Goal: Information Seeking & Learning: Learn about a topic

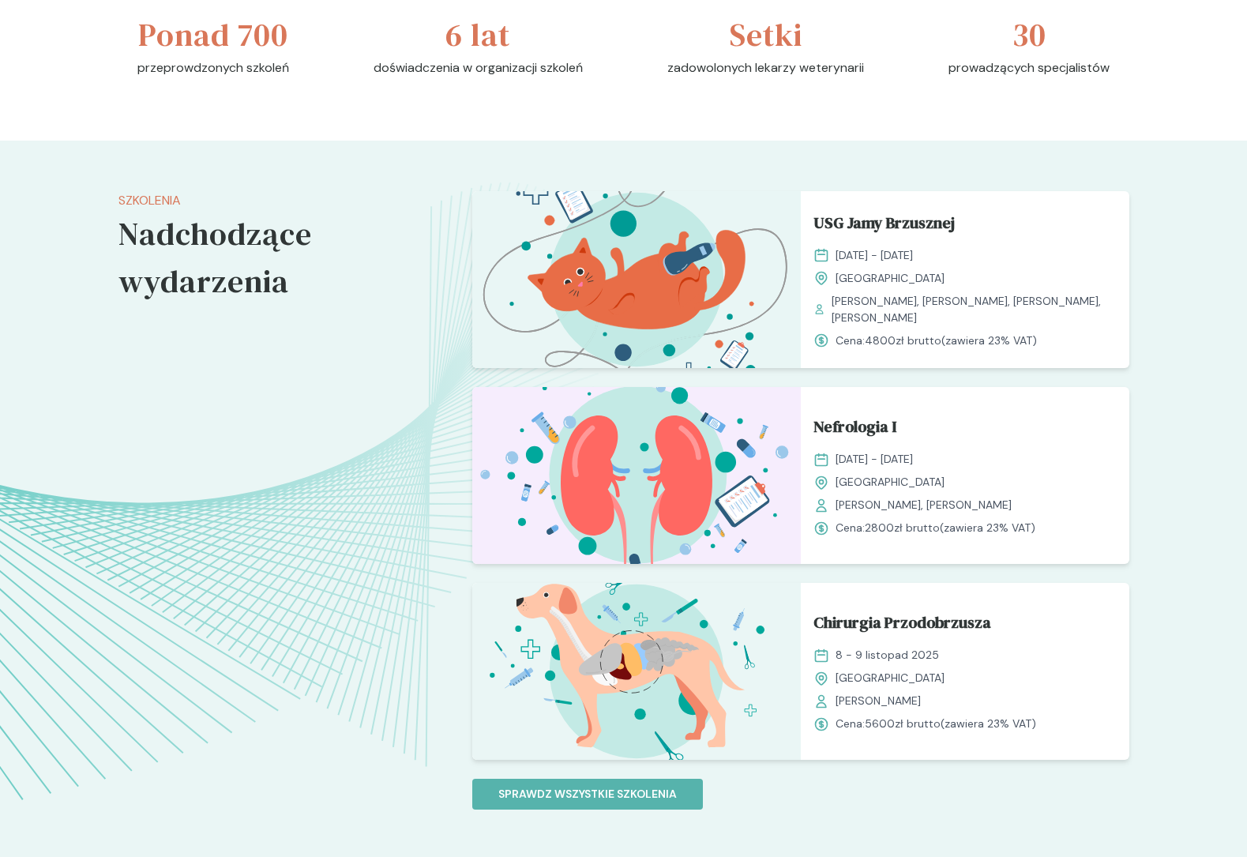
scroll to position [1046, 0]
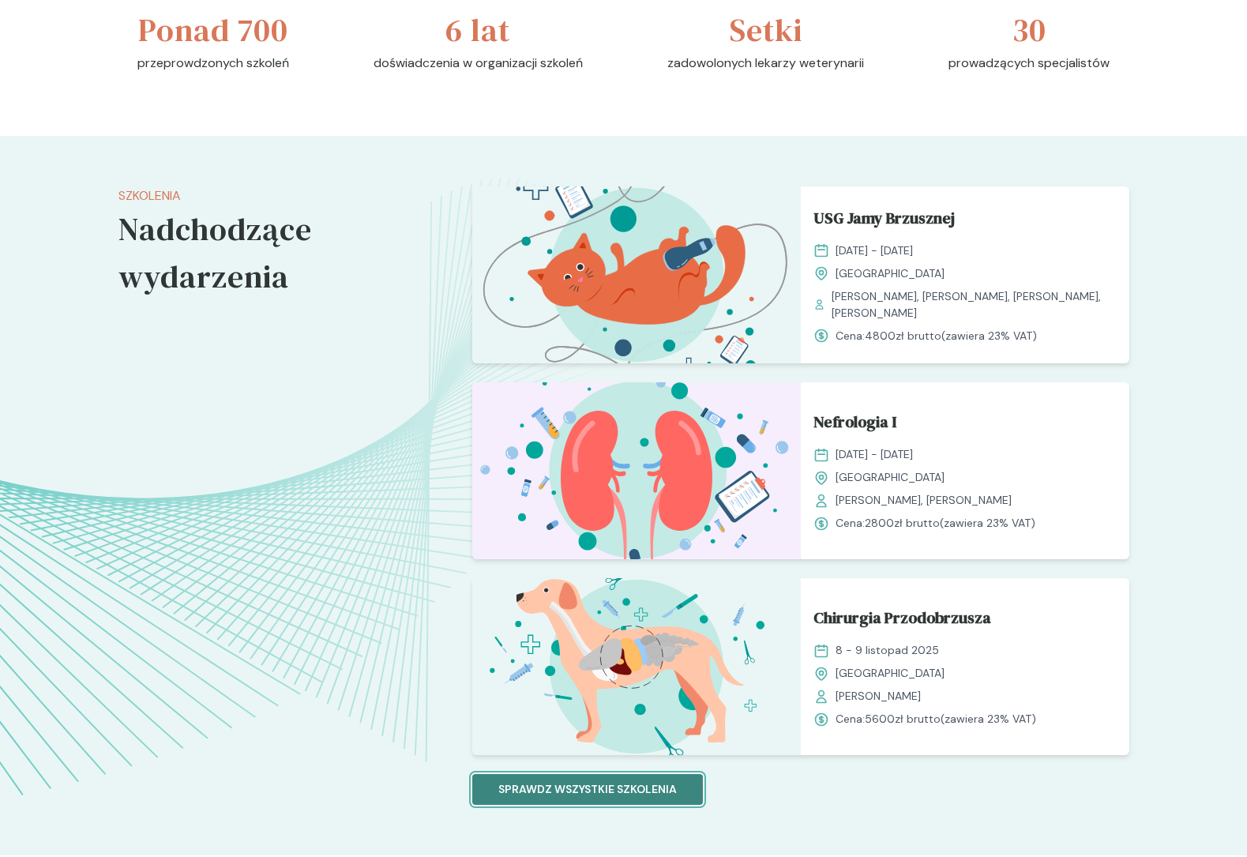
click at [665, 797] on p "Sprawdz wszystkie szkolenia" at bounding box center [587, 789] width 179 height 17
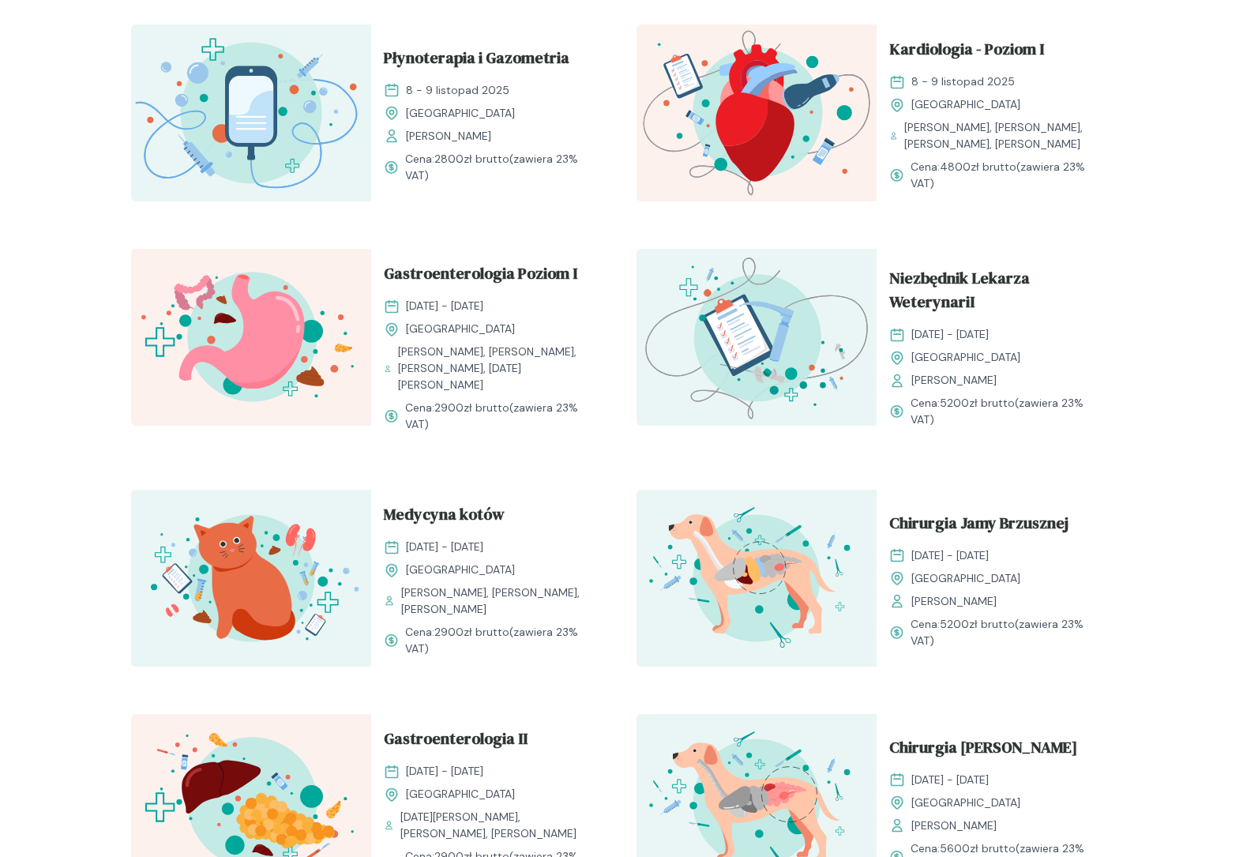
scroll to position [1023, 0]
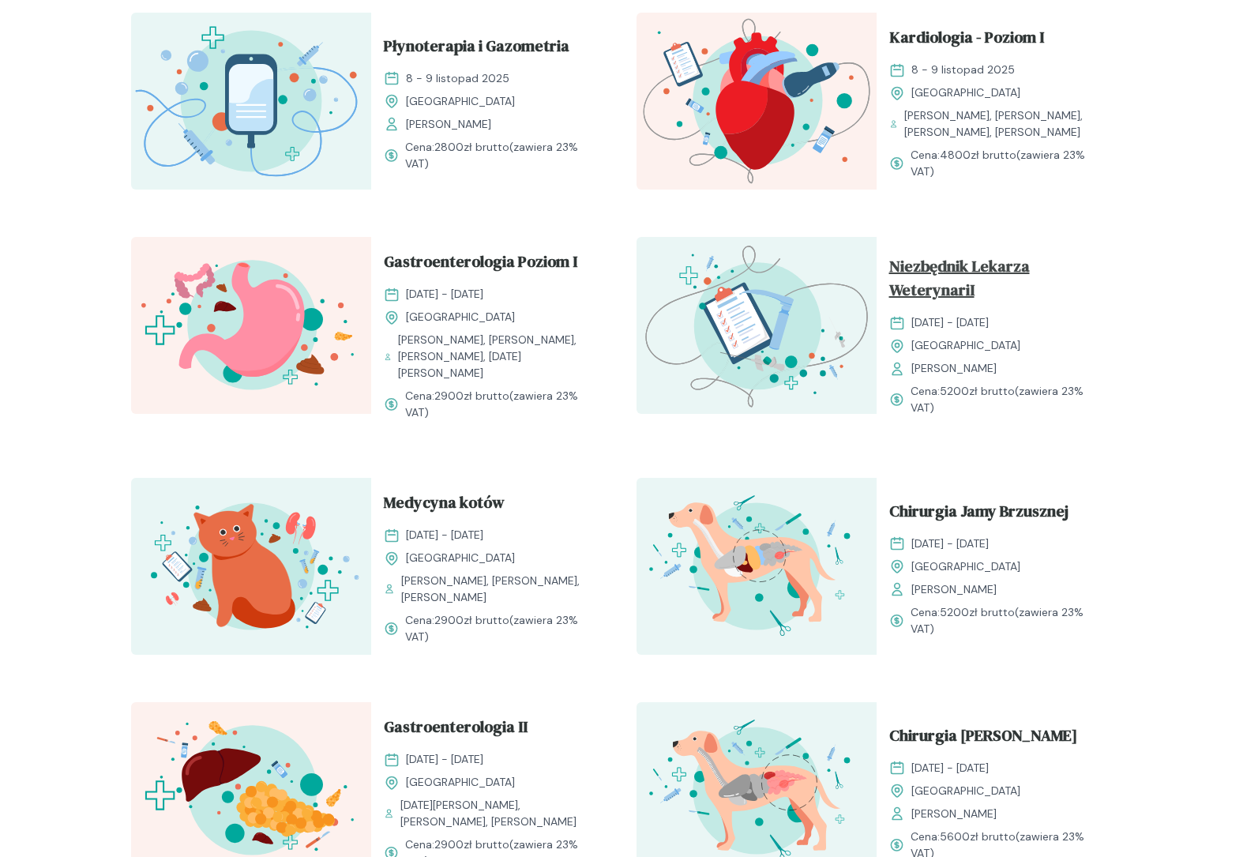
click at [946, 280] on span "Niezbędnik Lekarza WeterynariI" at bounding box center [996, 281] width 215 height 54
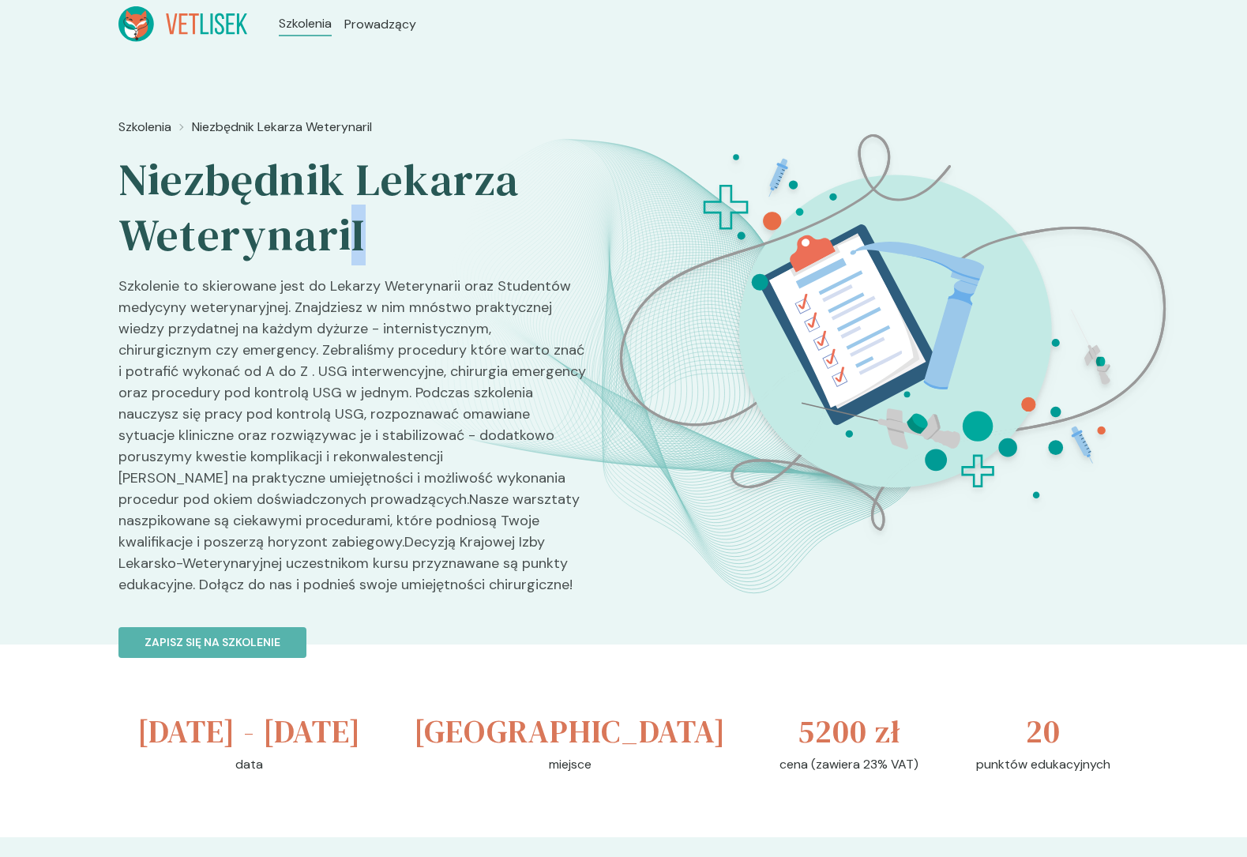
drag, startPoint x: 350, startPoint y: 239, endPoint x: 368, endPoint y: 239, distance: 18.2
click at [368, 239] on h2 "Niezbędnik Lekarza WeterynariI" at bounding box center [352, 207] width 469 height 111
drag, startPoint x: 358, startPoint y: 239, endPoint x: 348, endPoint y: 239, distance: 10.3
click at [348, 239] on h2 "Niezbędnik Lekarza WeterynariI" at bounding box center [352, 207] width 469 height 111
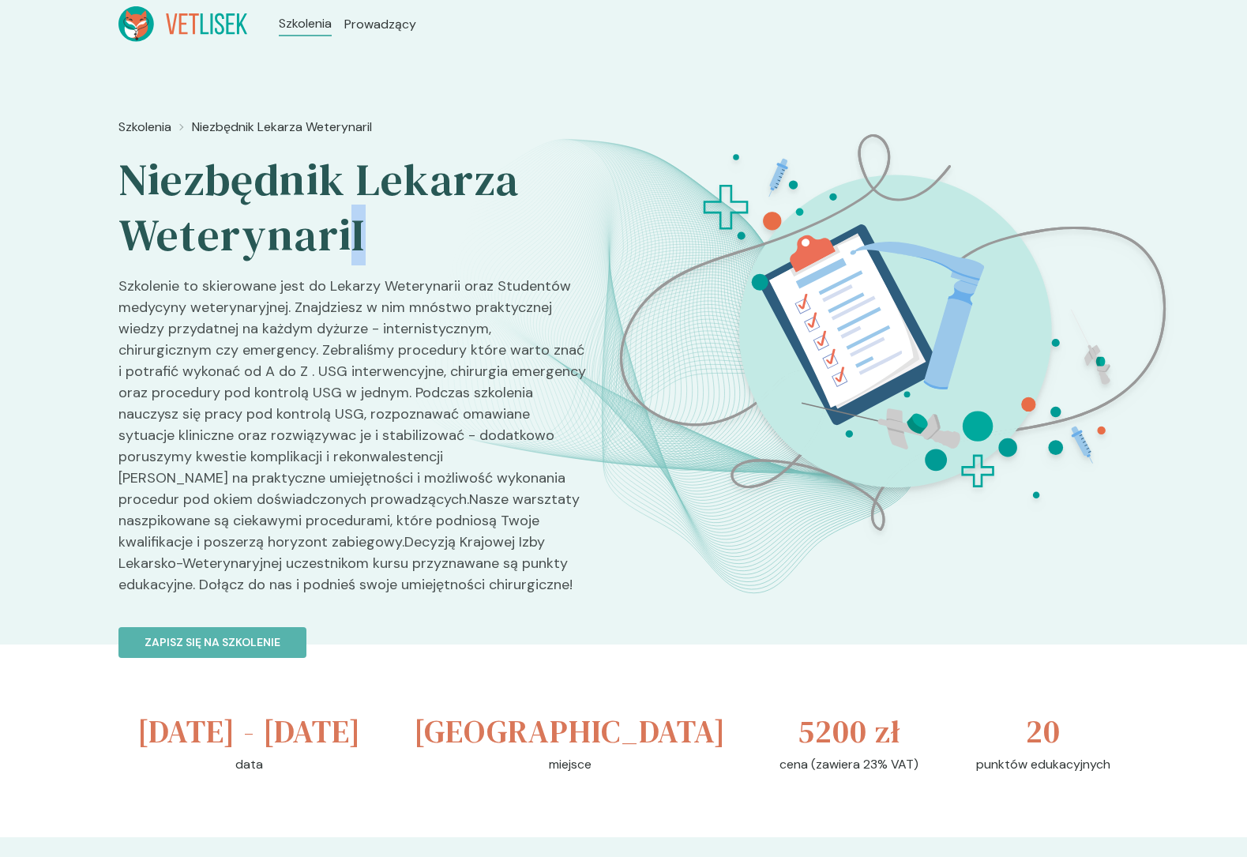
click at [348, 239] on h2 "Niezbędnik Lekarza WeterynariI" at bounding box center [352, 207] width 469 height 111
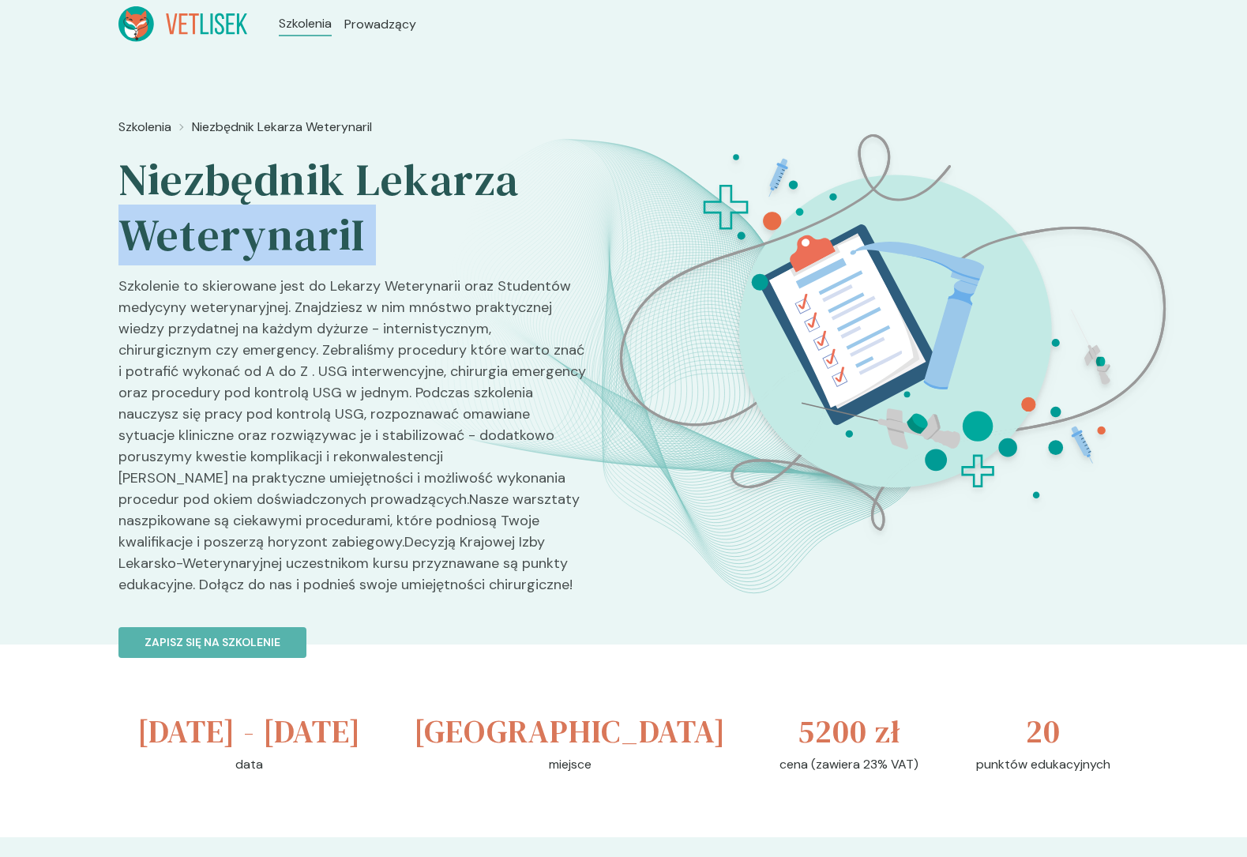
drag, startPoint x: 348, startPoint y: 239, endPoint x: 361, endPoint y: 239, distance: 13.4
click at [361, 239] on h2 "Niezbędnik Lekarza WeterynariI" at bounding box center [352, 207] width 469 height 111
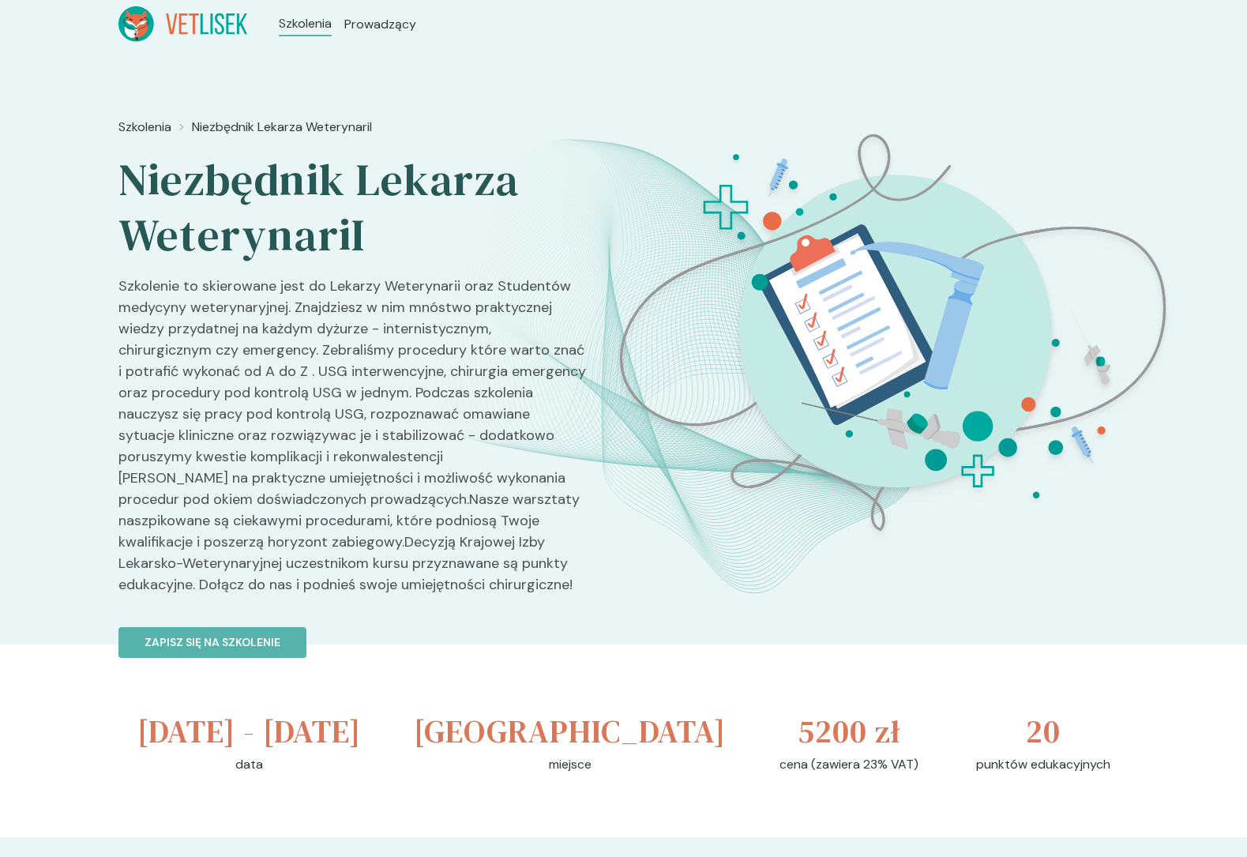
click at [357, 239] on h2 "Niezbędnik Lekarza WeterynariI" at bounding box center [352, 207] width 469 height 111
drag, startPoint x: 354, startPoint y: 239, endPoint x: 374, endPoint y: 239, distance: 20.5
click at [374, 239] on h2 "Niezbędnik Lekarza WeterynariI" at bounding box center [352, 207] width 469 height 111
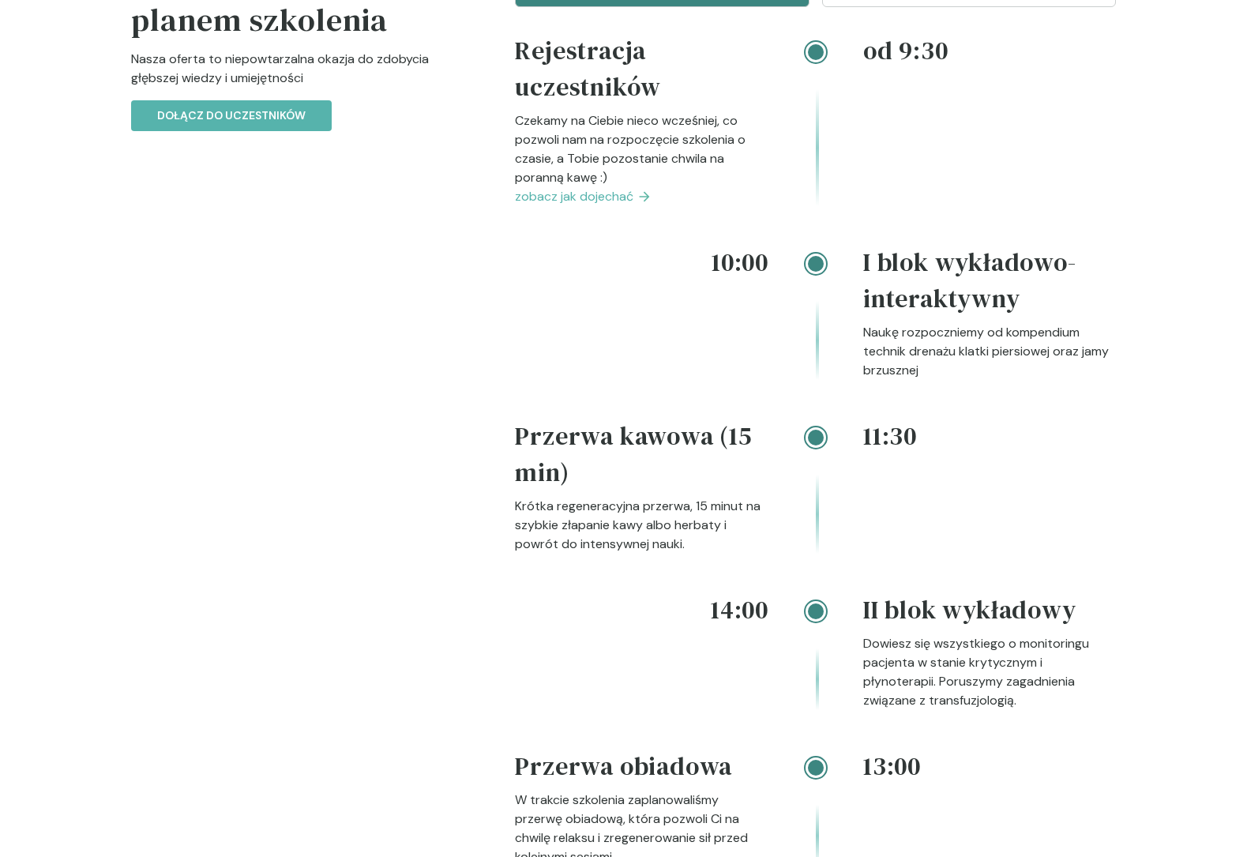
scroll to position [2095, 0]
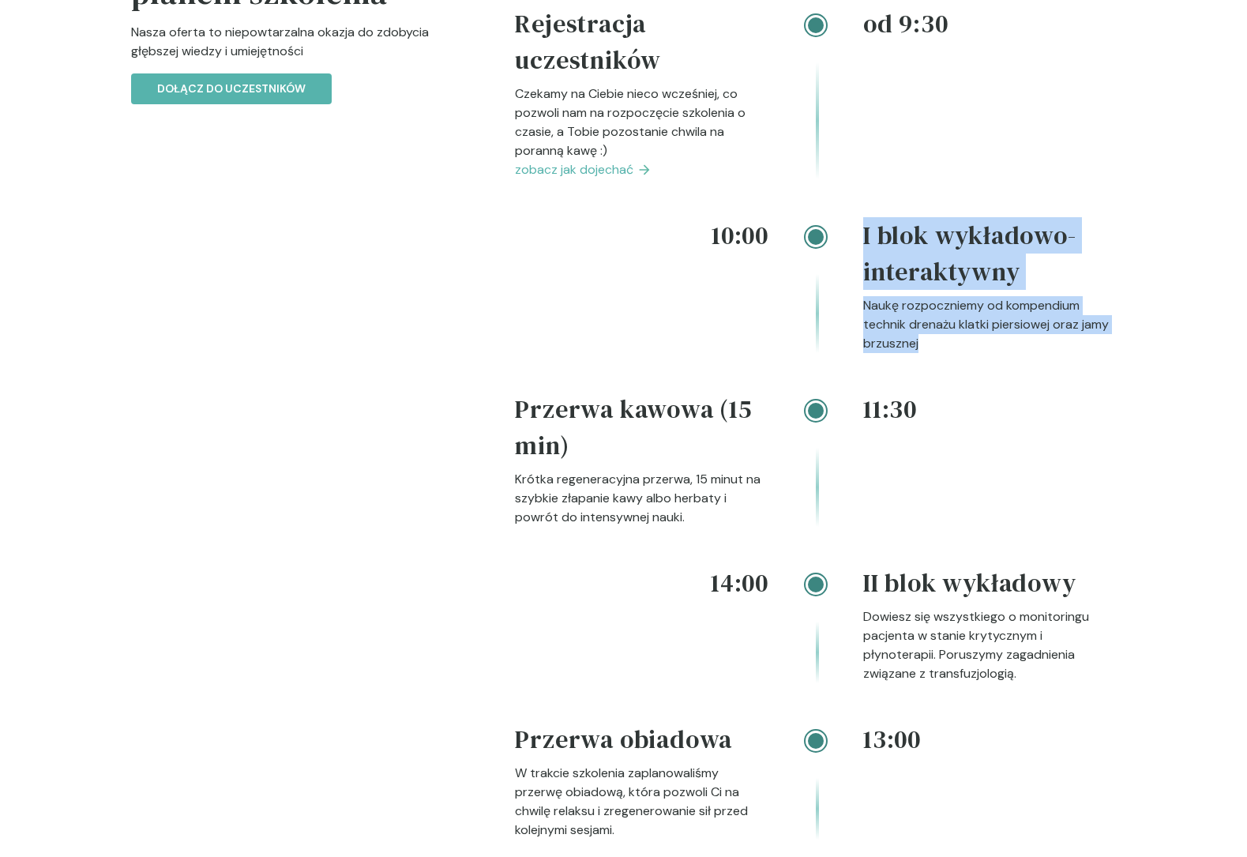
drag, startPoint x: 860, startPoint y: 231, endPoint x: 942, endPoint y: 361, distance: 153.0
click at [942, 361] on div "10:00 I blok wykładowo-interaktywny Naukę rozpoczniemy od kompendium technik dr…" at bounding box center [815, 304] width 601 height 174
click at [942, 360] on div "10:00 I blok wykładowo-interaktywny Naukę rozpoczniemy od kompendium technik dr…" at bounding box center [815, 304] width 601 height 174
drag, startPoint x: 958, startPoint y: 354, endPoint x: 862, endPoint y: 226, distance: 160.2
click at [862, 226] on div "10:00 I blok wykładowo-interaktywny Naukę rozpoczniemy od kompendium technik dr…" at bounding box center [815, 304] width 601 height 174
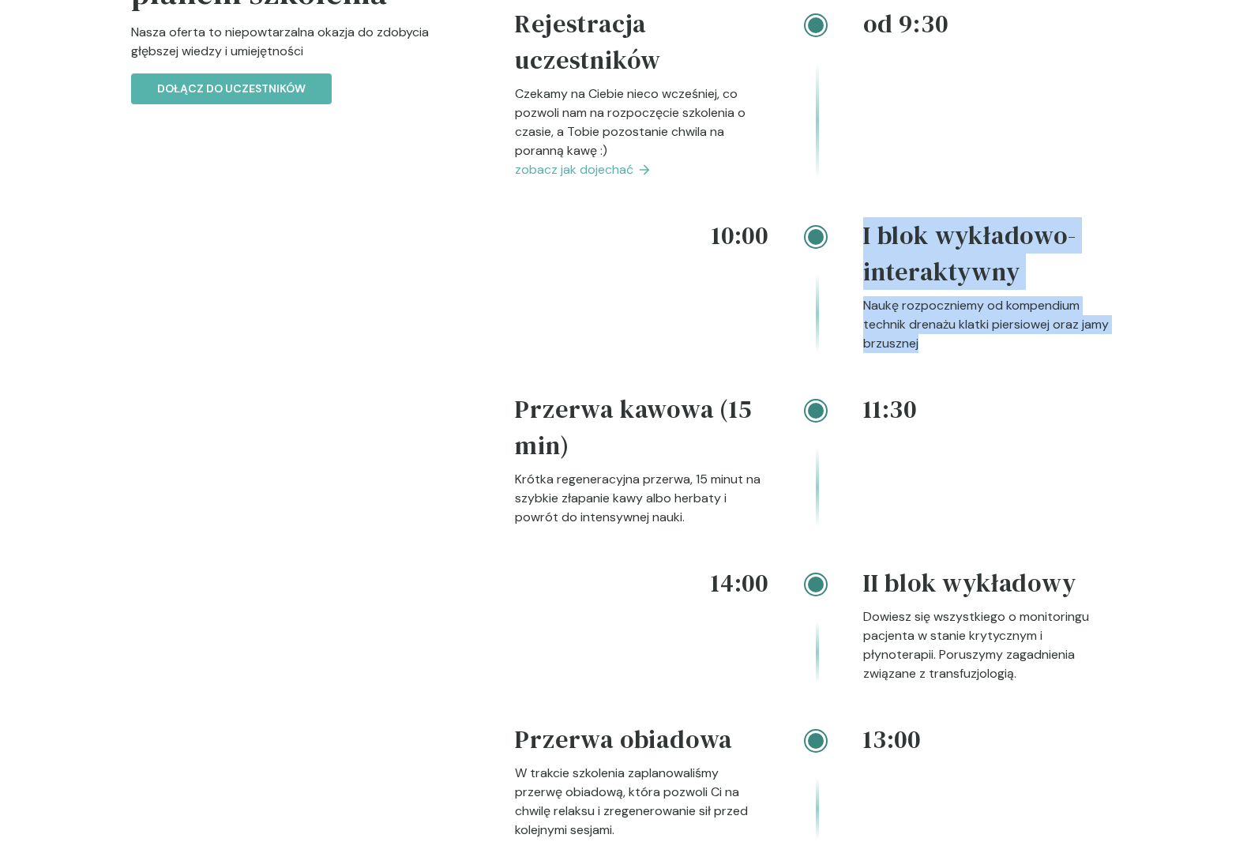
click at [861, 226] on div at bounding box center [816, 289] width 95 height 128
drag, startPoint x: 861, startPoint y: 229, endPoint x: 964, endPoint y: 376, distance: 179.7
click at [964, 376] on div "10:00 I blok wykładowo-interaktywny Naukę rozpoczniemy od kompendium technik dr…" at bounding box center [815, 304] width 601 height 174
drag, startPoint x: 945, startPoint y: 355, endPoint x: 864, endPoint y: 228, distance: 149.9
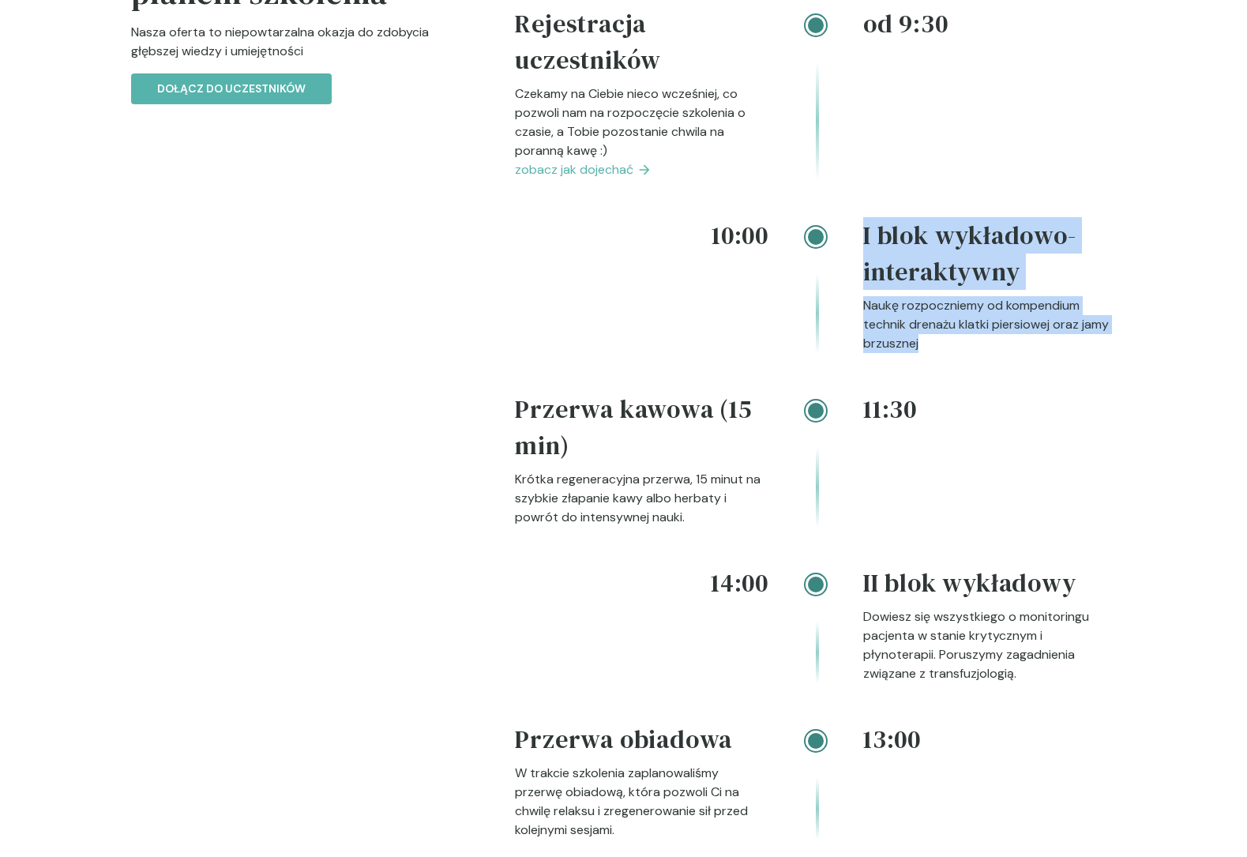
click at [864, 228] on div "10:00 I blok wykładowo-interaktywny Naukę rozpoczniemy od kompendium technik dr…" at bounding box center [815, 304] width 601 height 174
click at [864, 228] on h4 "I blok wykładowo-interaktywny" at bounding box center [990, 256] width 254 height 79
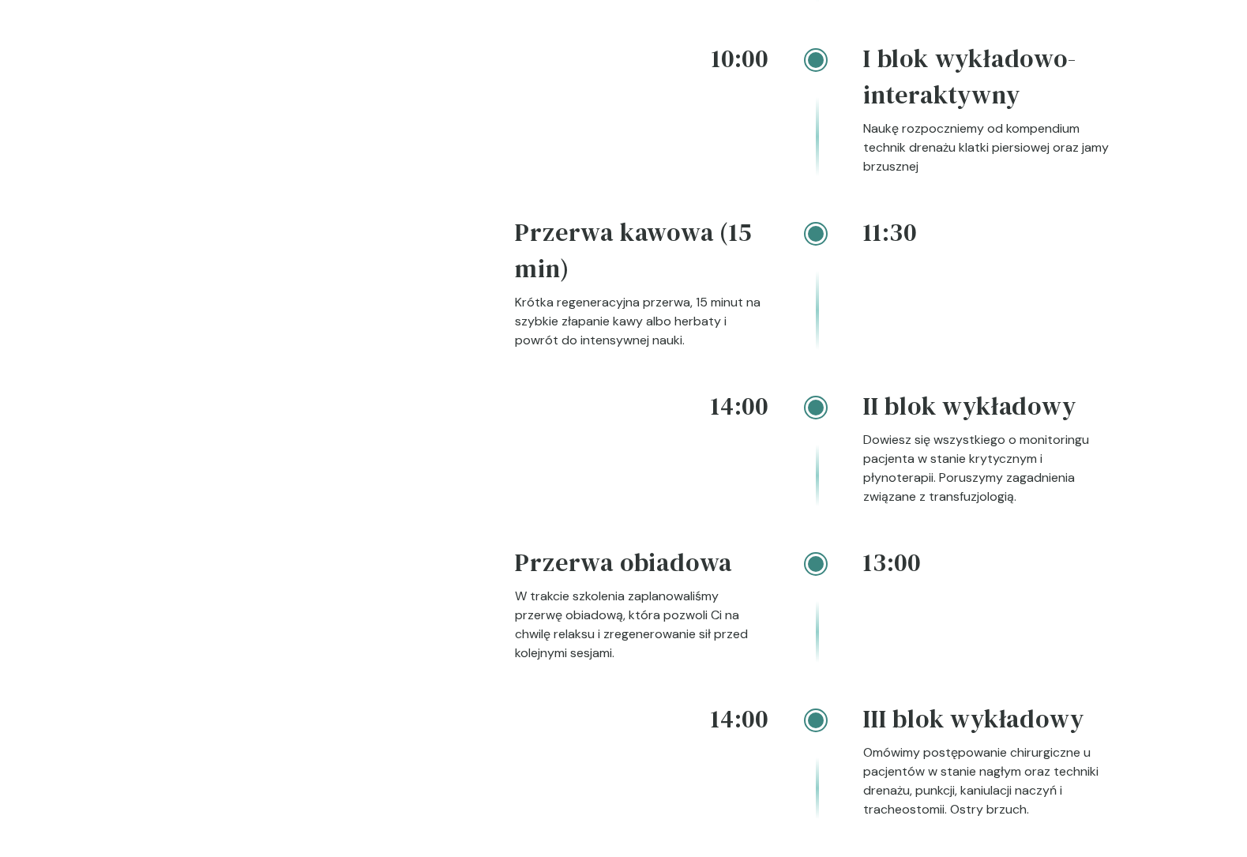
scroll to position [1858, 0]
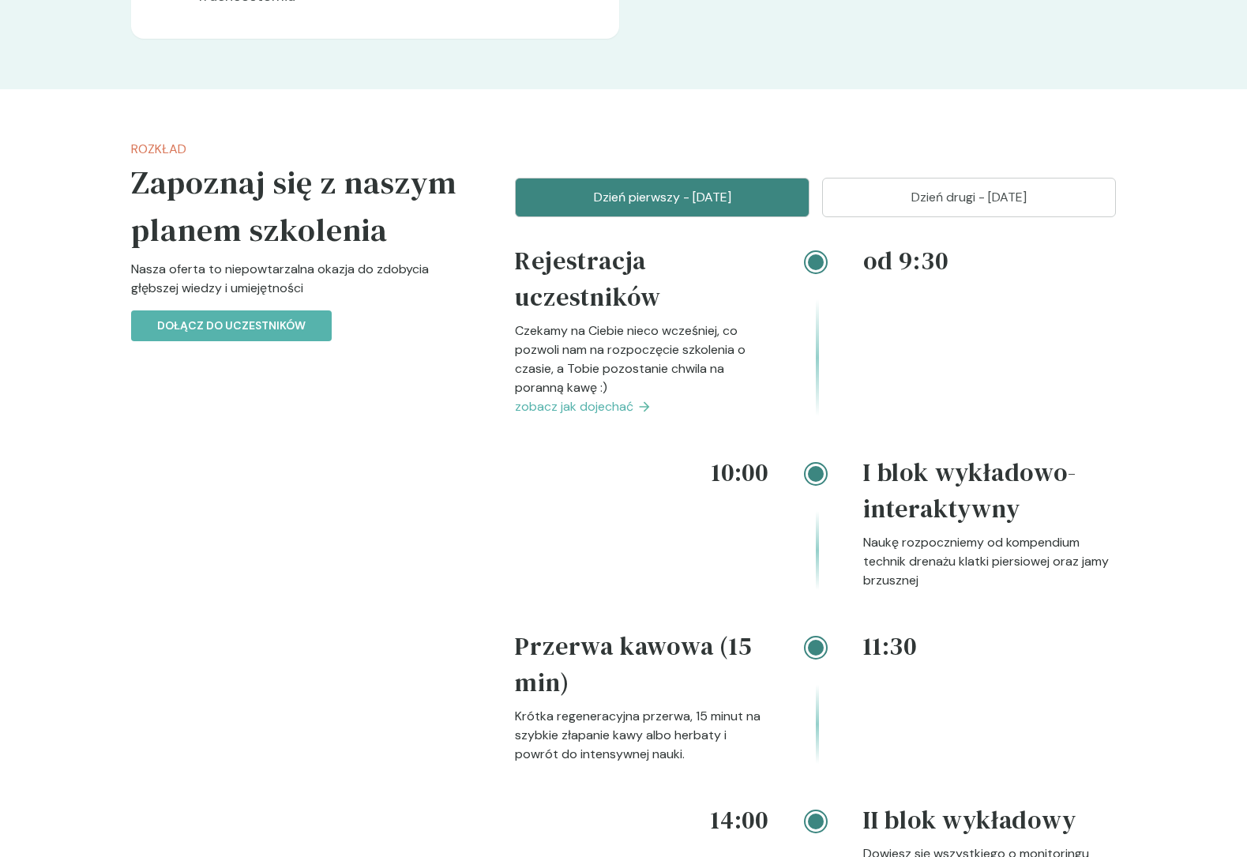
click at [925, 204] on p "Dzień drugi - [DATE]" at bounding box center [969, 197] width 255 height 19
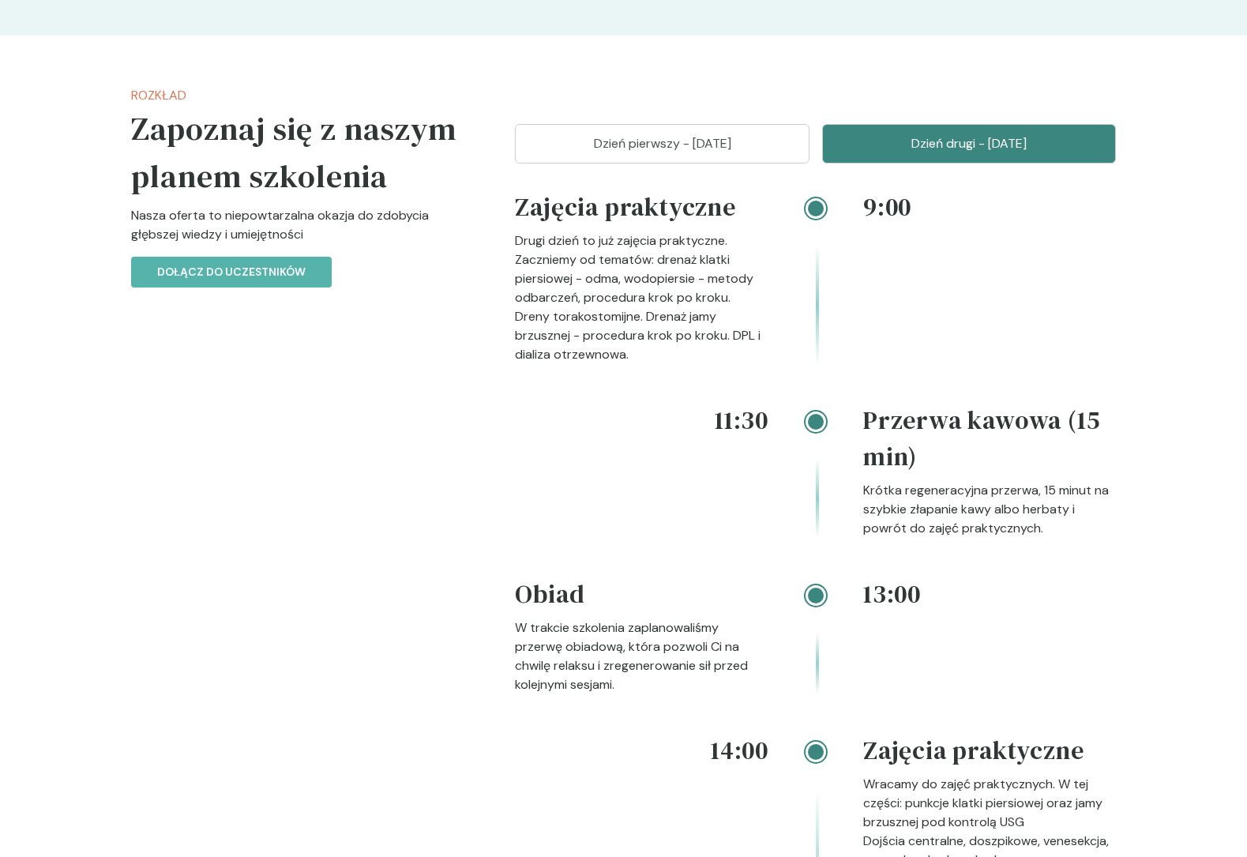
scroll to position [1917, 0]
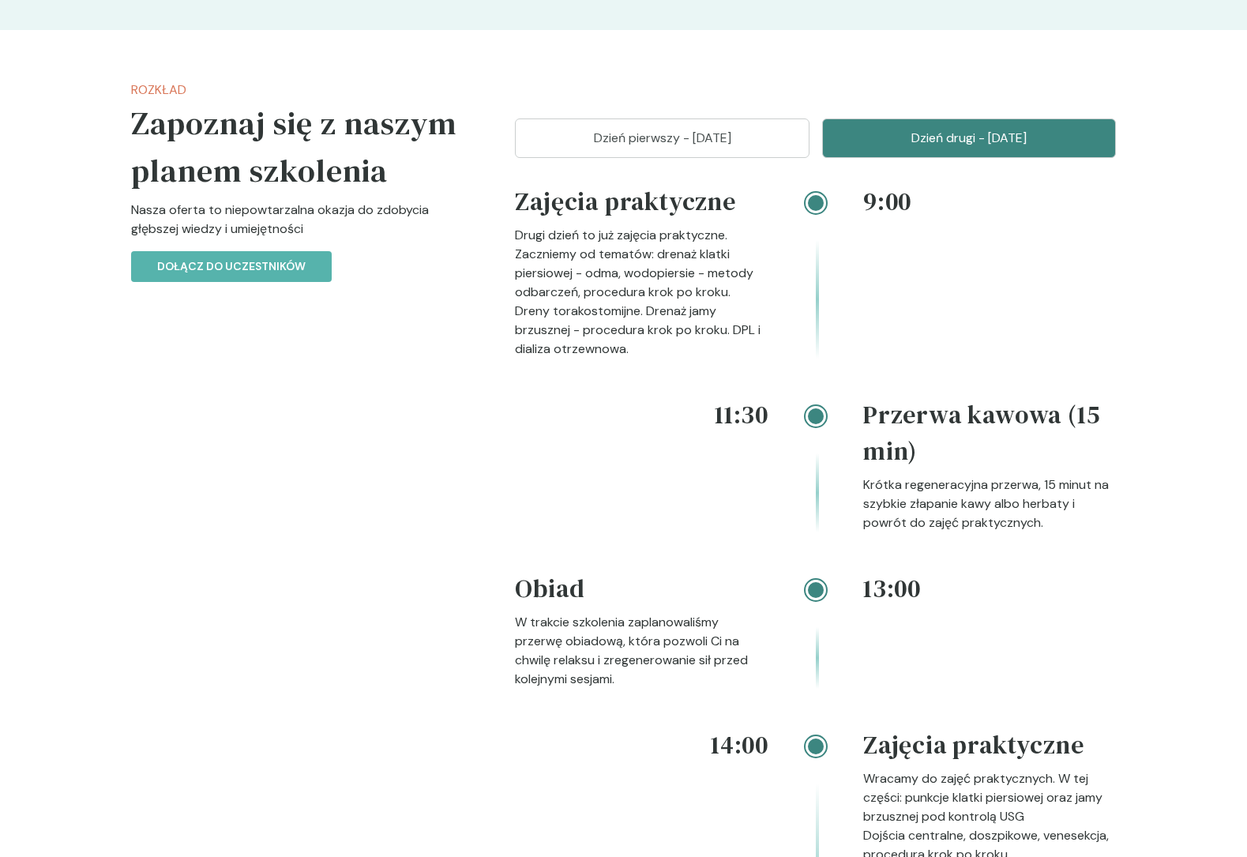
click at [556, 226] on p "Drugi dzień to już zajęcia praktyczne. Zaczniemy od tematów: drenaż klatki pier…" at bounding box center [642, 292] width 254 height 133
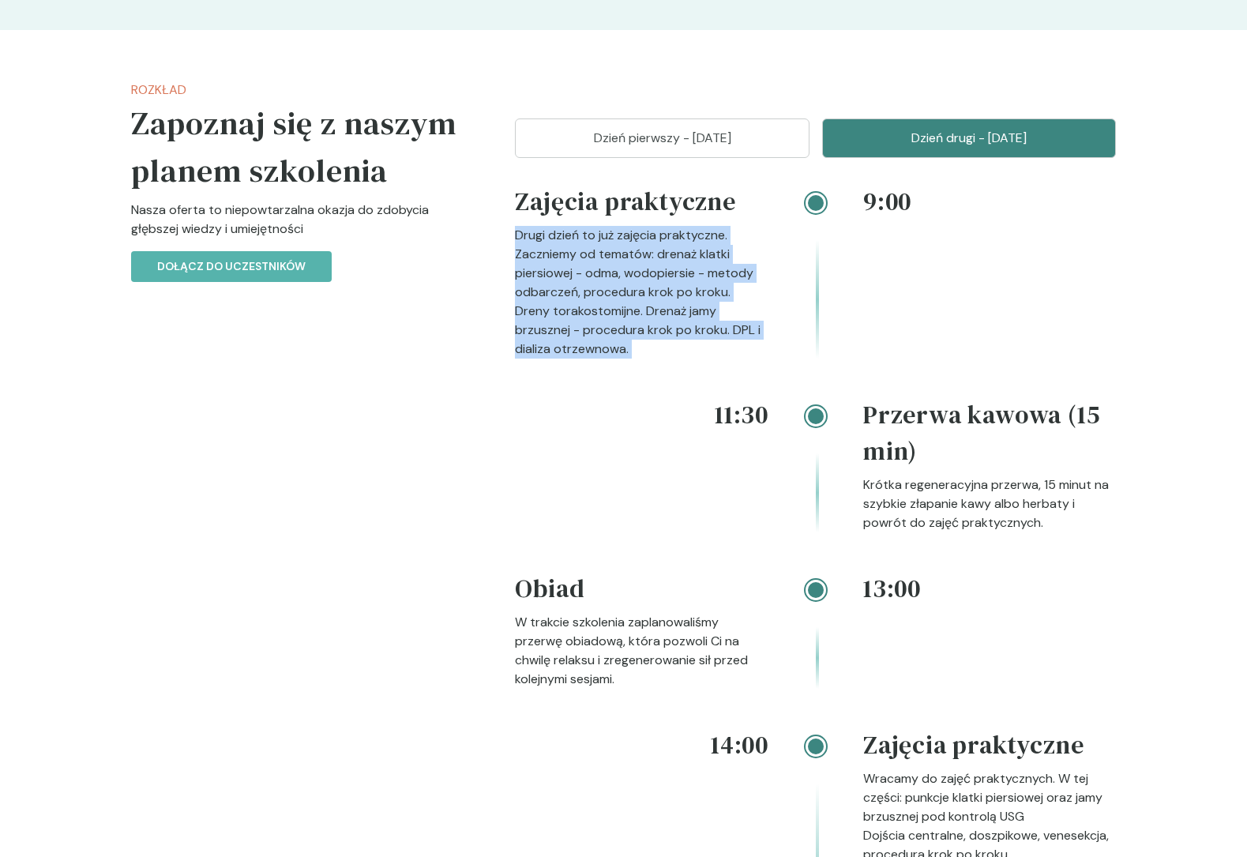
drag, startPoint x: 556, startPoint y: 226, endPoint x: 569, endPoint y: 381, distance: 155.4
click at [569, 381] on div "9:00 Zajęcia praktyczne Drugi dzień to już zajęcia praktyczne. Zaczniemy od tem…" at bounding box center [815, 289] width 601 height 213
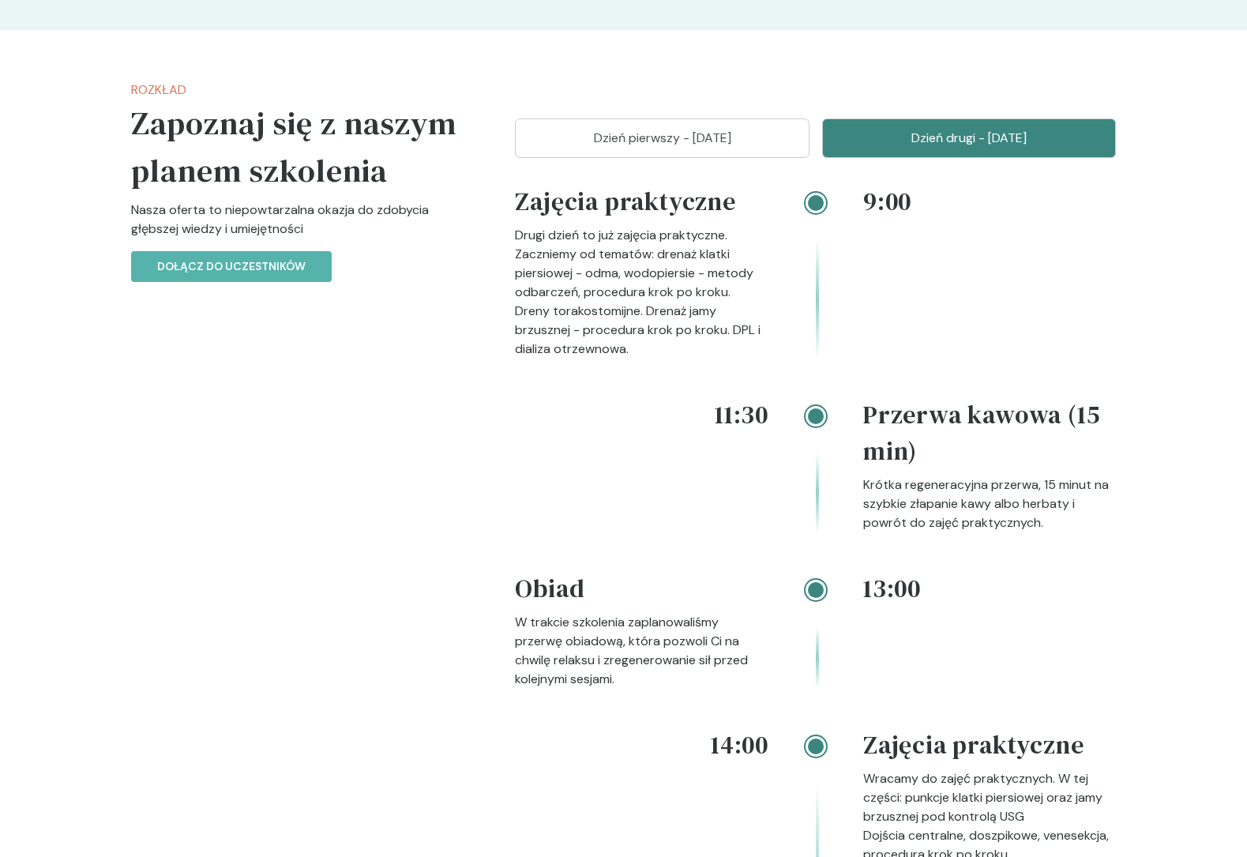
click at [569, 381] on div "9:00 Zajęcia praktyczne Drugi dzień to już zajęcia praktyczne. Zaczniemy od tem…" at bounding box center [815, 289] width 601 height 213
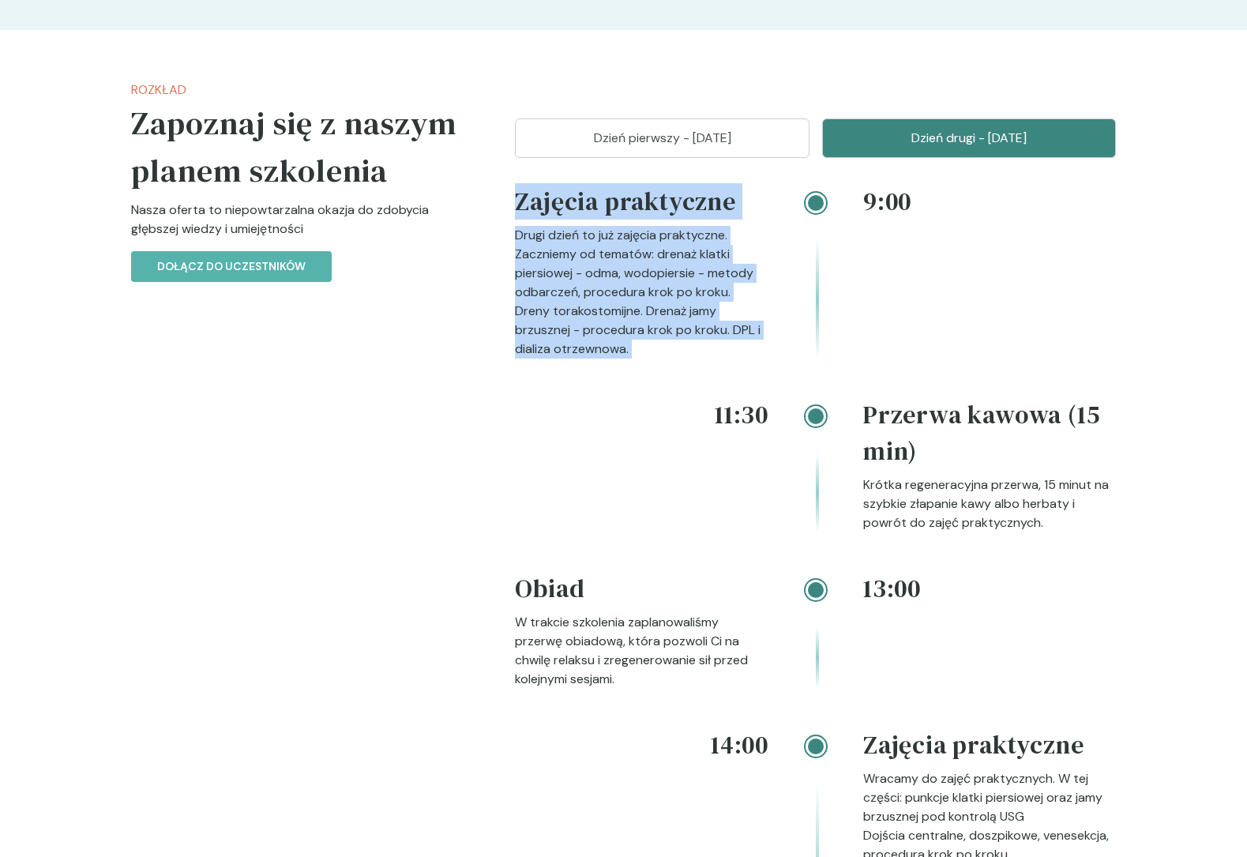
drag, startPoint x: 569, startPoint y: 381, endPoint x: 543, endPoint y: 197, distance: 185.1
click at [543, 197] on div "9:00 Zajęcia praktyczne Drugi dzień to już zajęcia praktyczne. Zaczniemy od tem…" at bounding box center [815, 289] width 601 height 213
click at [543, 197] on h4 "Zajęcia praktyczne" at bounding box center [642, 204] width 254 height 43
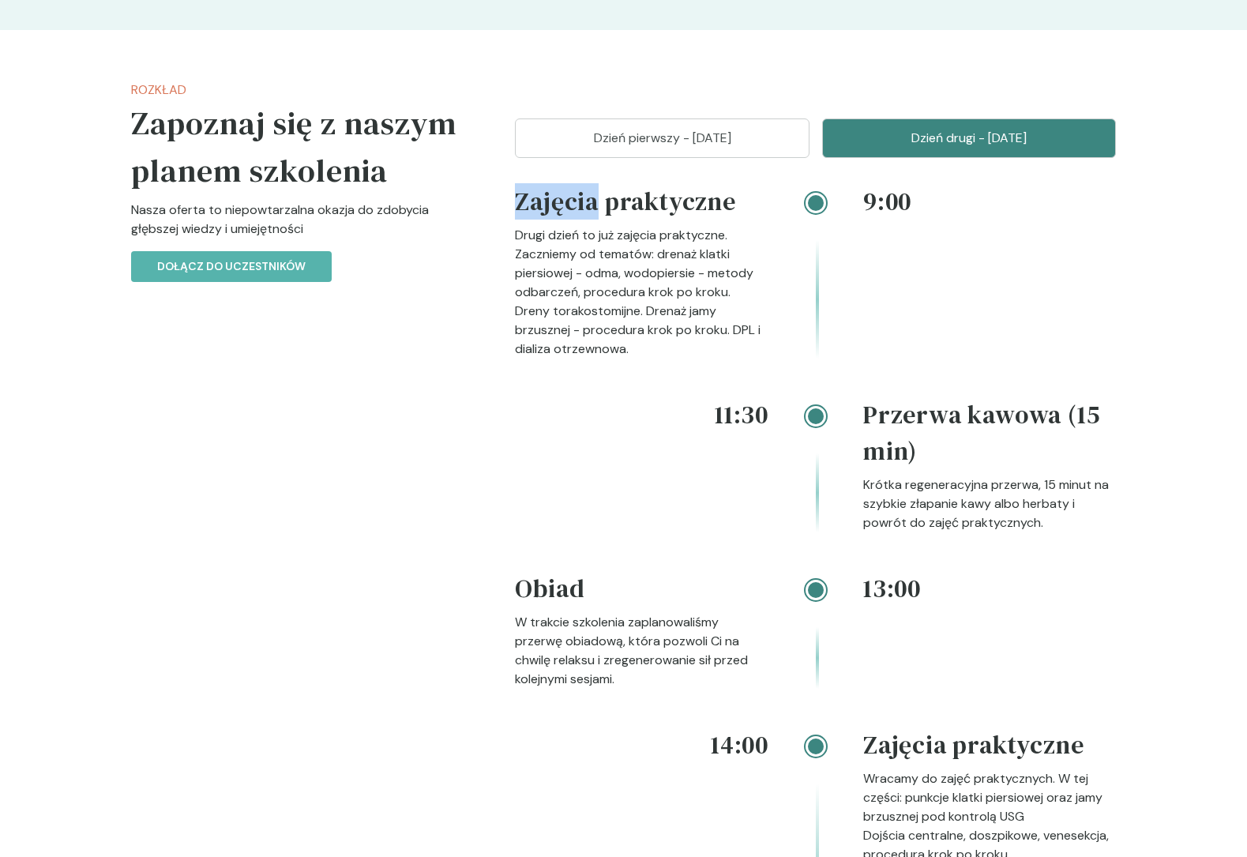
click at [543, 197] on h4 "Zajęcia praktyczne" at bounding box center [642, 204] width 254 height 43
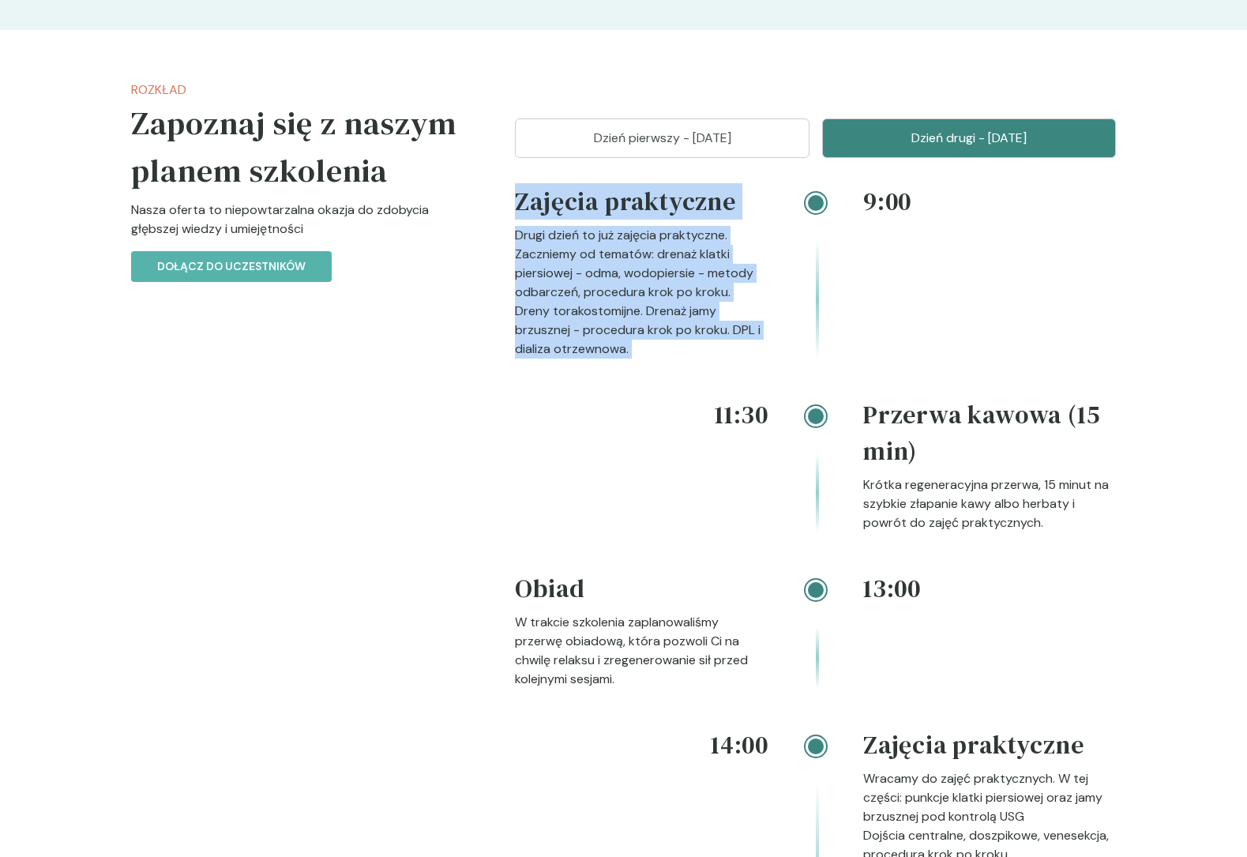
drag, startPoint x: 543, startPoint y: 197, endPoint x: 580, endPoint y: 338, distance: 145.2
click at [580, 338] on div "Zajęcia praktyczne Drugi dzień to już zajęcia praktyczne. Zaczniemy od tematów:…" at bounding box center [642, 270] width 254 height 175
click at [580, 338] on p "Drugi dzień to już zajęcia praktyczne. Zaczniemy od tematów: drenaż klatki pier…" at bounding box center [642, 292] width 254 height 133
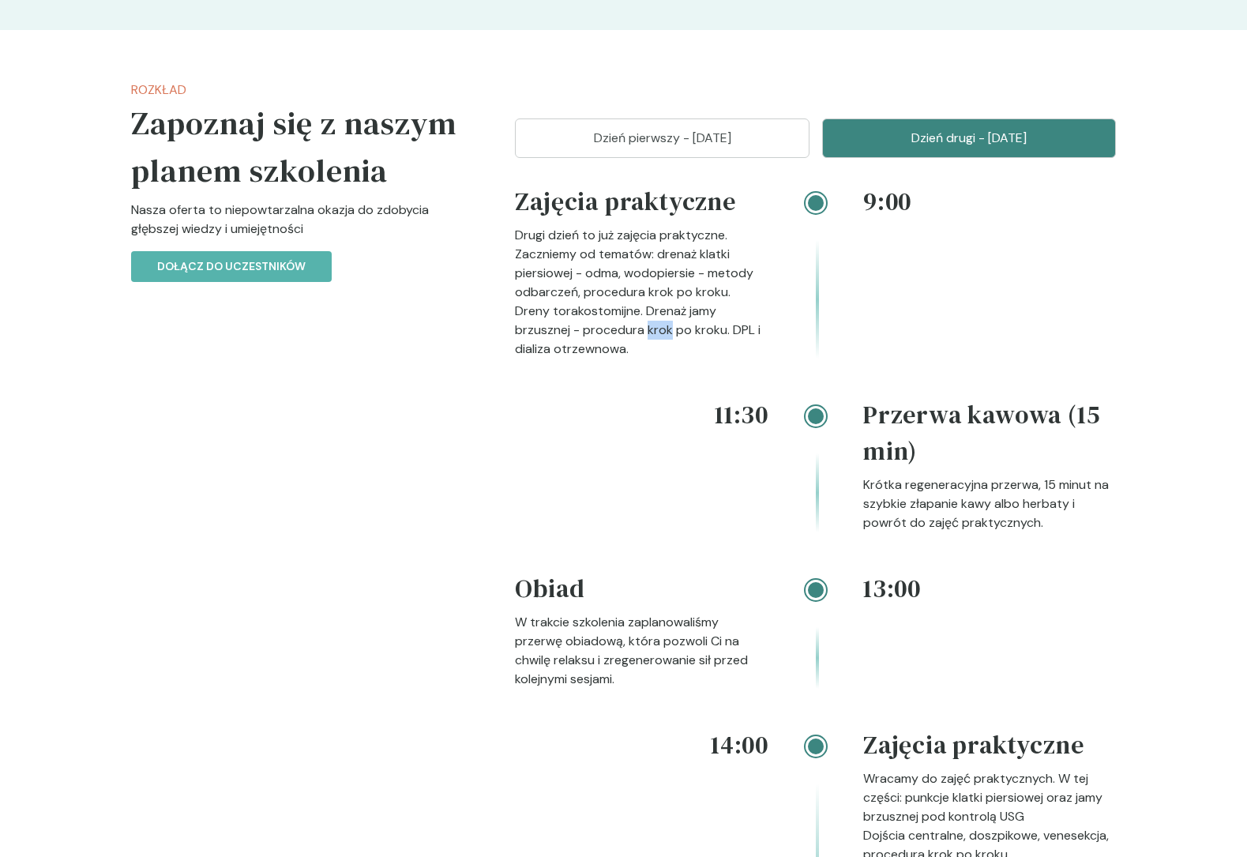
click at [580, 338] on p "Drugi dzień to już zajęcia praktyczne. Zaczniemy od tematów: drenaż klatki pier…" at bounding box center [642, 292] width 254 height 133
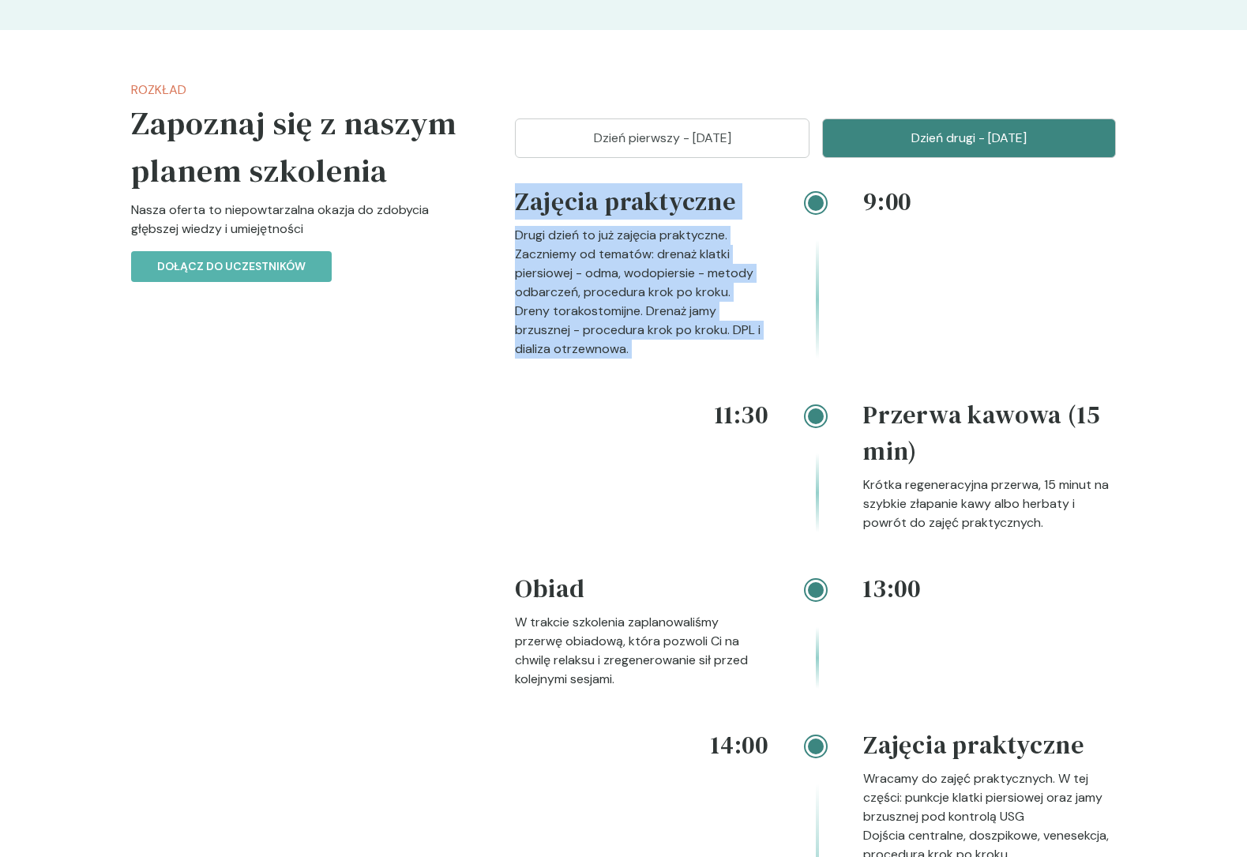
drag, startPoint x: 580, startPoint y: 338, endPoint x: 561, endPoint y: 193, distance: 146.6
click at [561, 193] on div "Zajęcia praktyczne Drugi dzień to już zajęcia praktyczne. Zaczniemy od tematów:…" at bounding box center [642, 270] width 254 height 175
click at [561, 193] on h4 "Zajęcia praktyczne" at bounding box center [642, 204] width 254 height 43
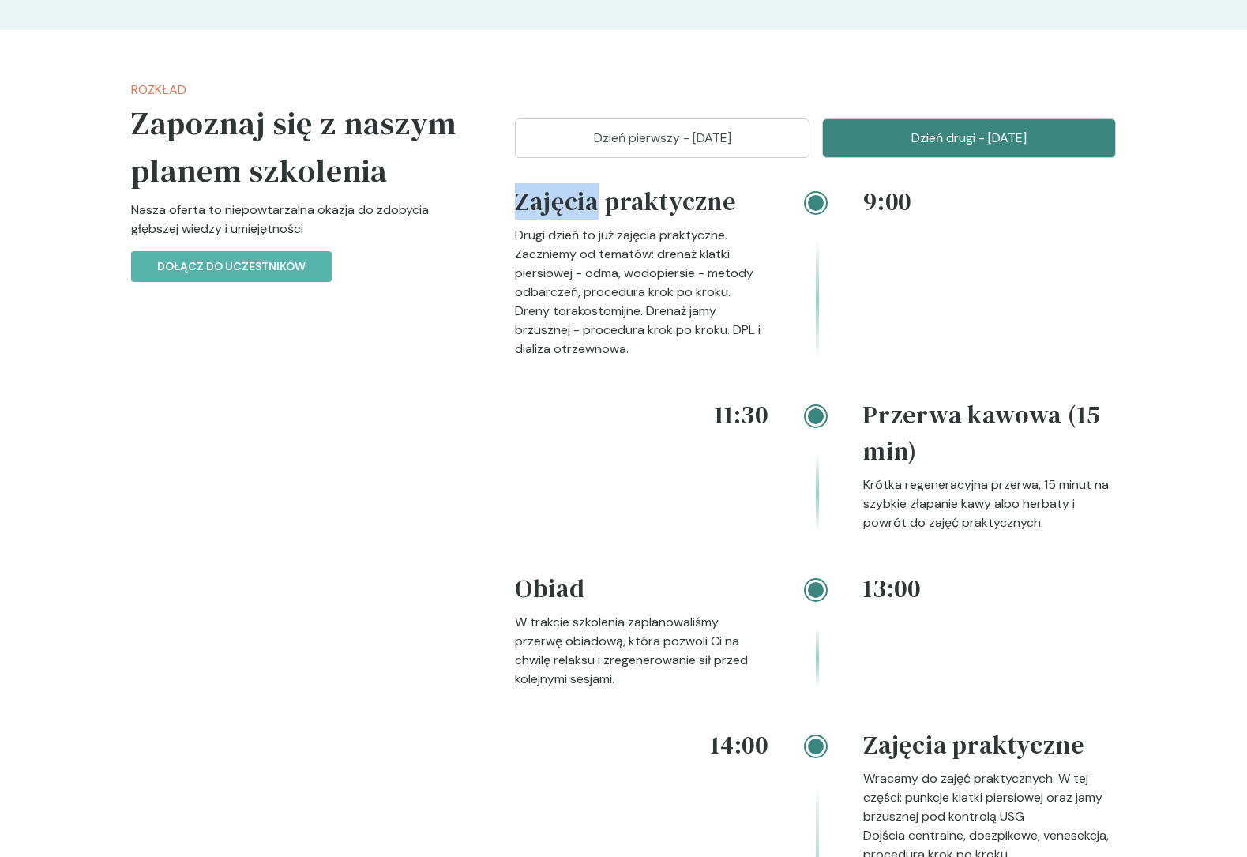
click at [561, 193] on h4 "Zajęcia praktyczne" at bounding box center [642, 204] width 254 height 43
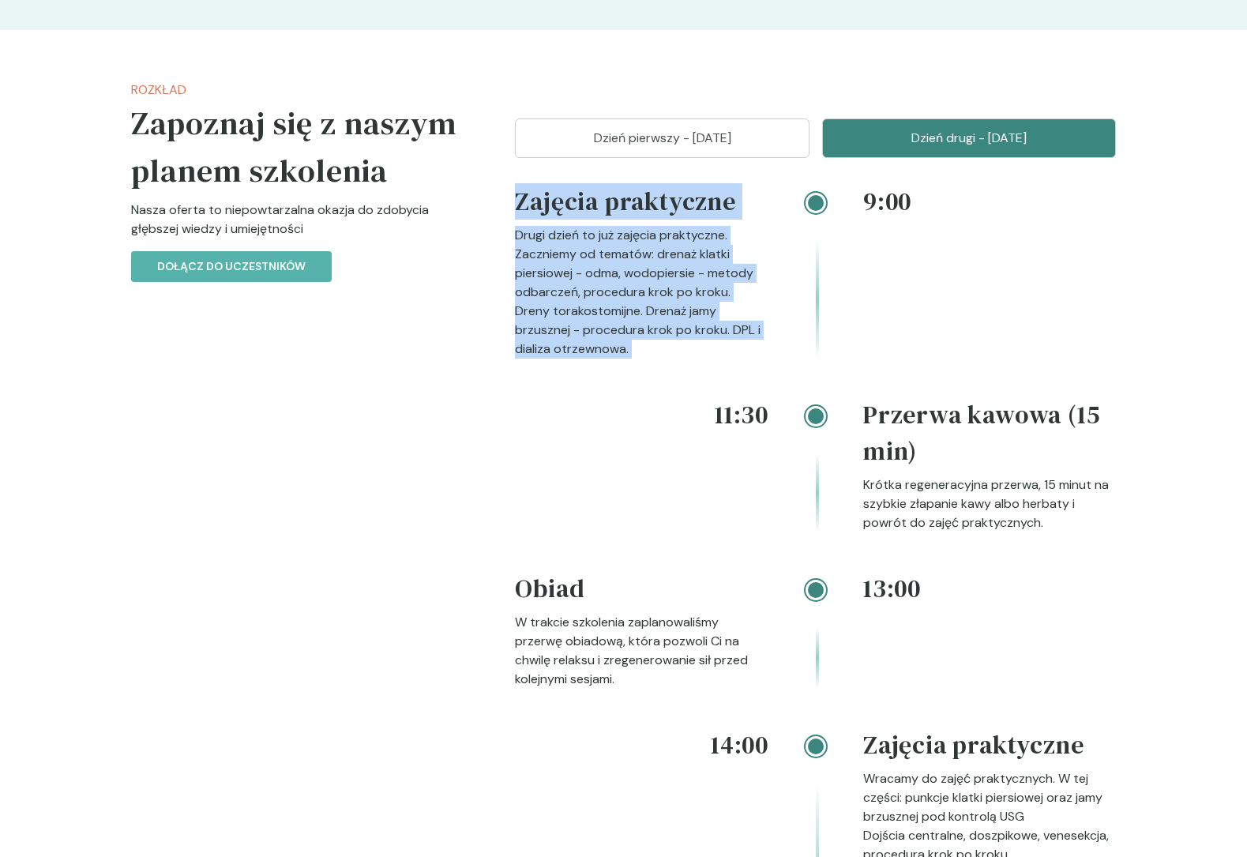
drag, startPoint x: 561, startPoint y: 193, endPoint x: 588, endPoint y: 333, distance: 142.5
click at [588, 333] on div "Zajęcia praktyczne Drugi dzień to już zajęcia praktyczne. Zaczniemy od tematów:…" at bounding box center [642, 270] width 254 height 175
click at [588, 333] on p "Drugi dzień to już zajęcia praktyczne. Zaczniemy od tematów: drenaż klatki pier…" at bounding box center [642, 292] width 254 height 133
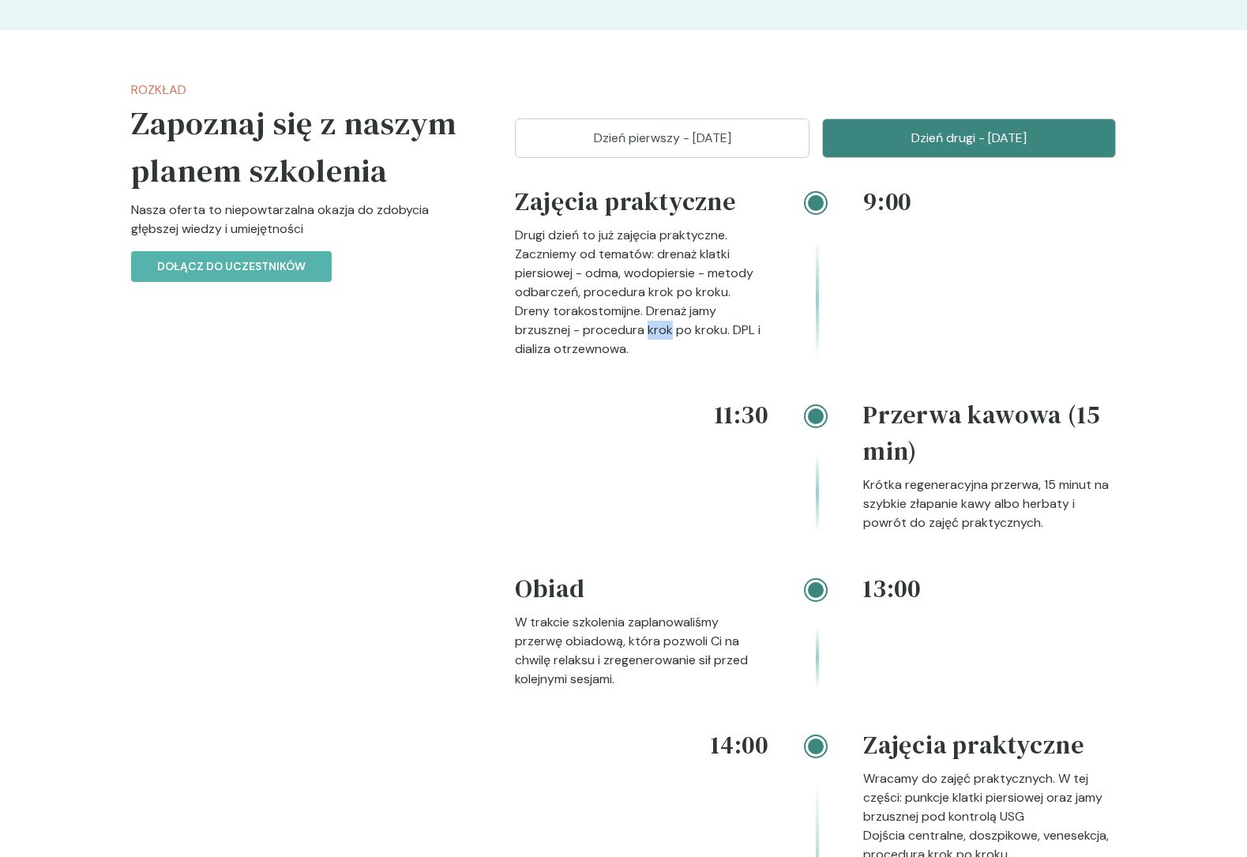
click at [588, 333] on p "Drugi dzień to już zajęcia praktyczne. Zaczniemy od tematów: drenaż klatki pier…" at bounding box center [642, 292] width 254 height 133
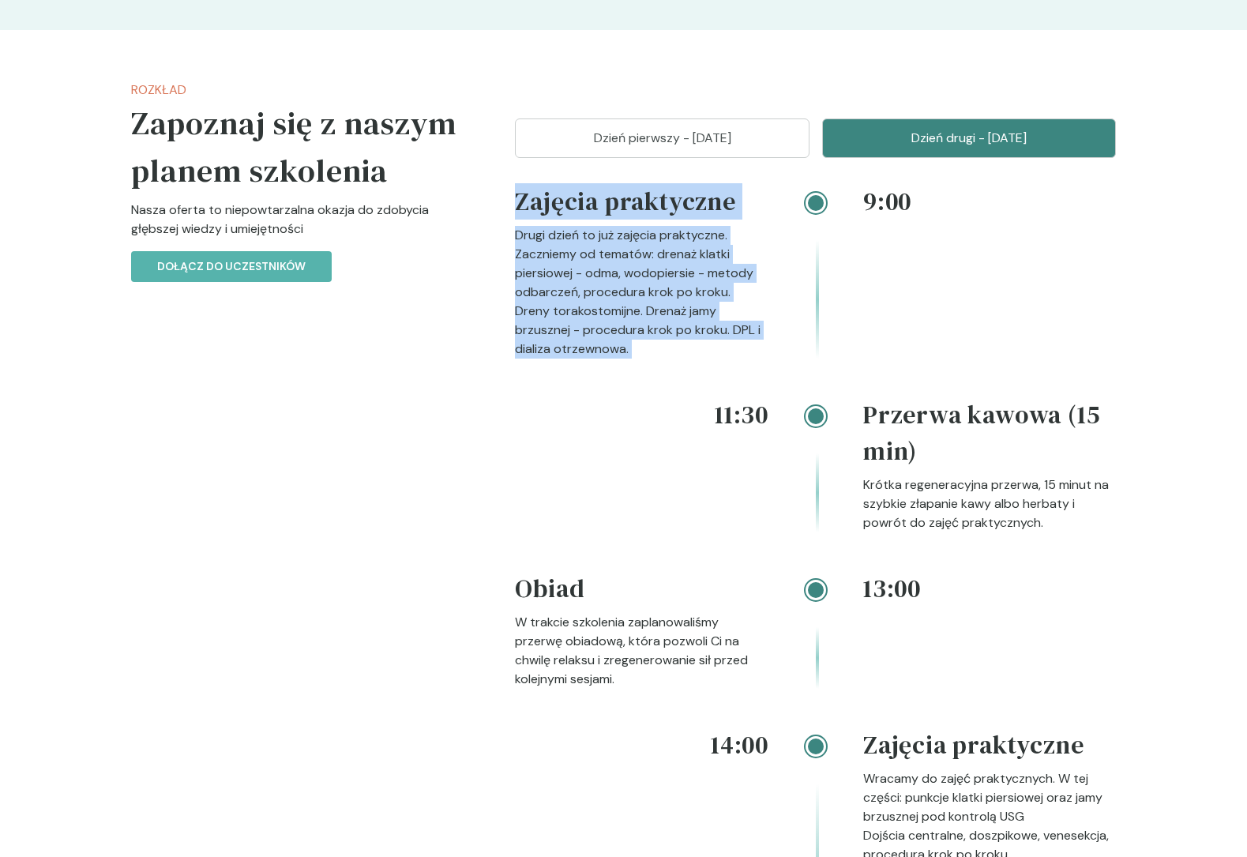
drag, startPoint x: 588, startPoint y: 333, endPoint x: 562, endPoint y: 204, distance: 131.5
click at [562, 206] on div "Zajęcia praktyczne Drugi dzień to już zajęcia praktyczne. Zaczniemy od tematów:…" at bounding box center [642, 270] width 254 height 175
click at [562, 204] on h4 "Zajęcia praktyczne" at bounding box center [642, 204] width 254 height 43
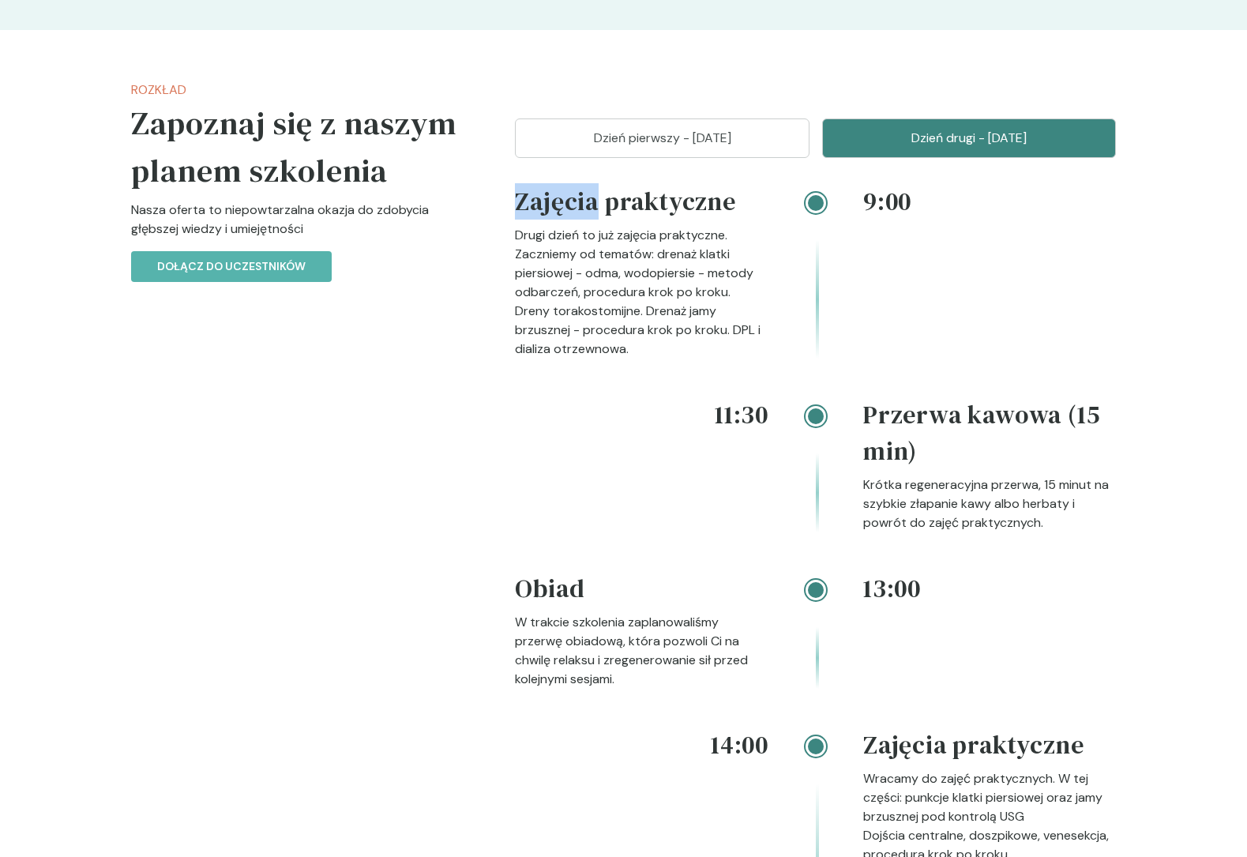
click at [562, 204] on h4 "Zajęcia praktyczne" at bounding box center [642, 204] width 254 height 43
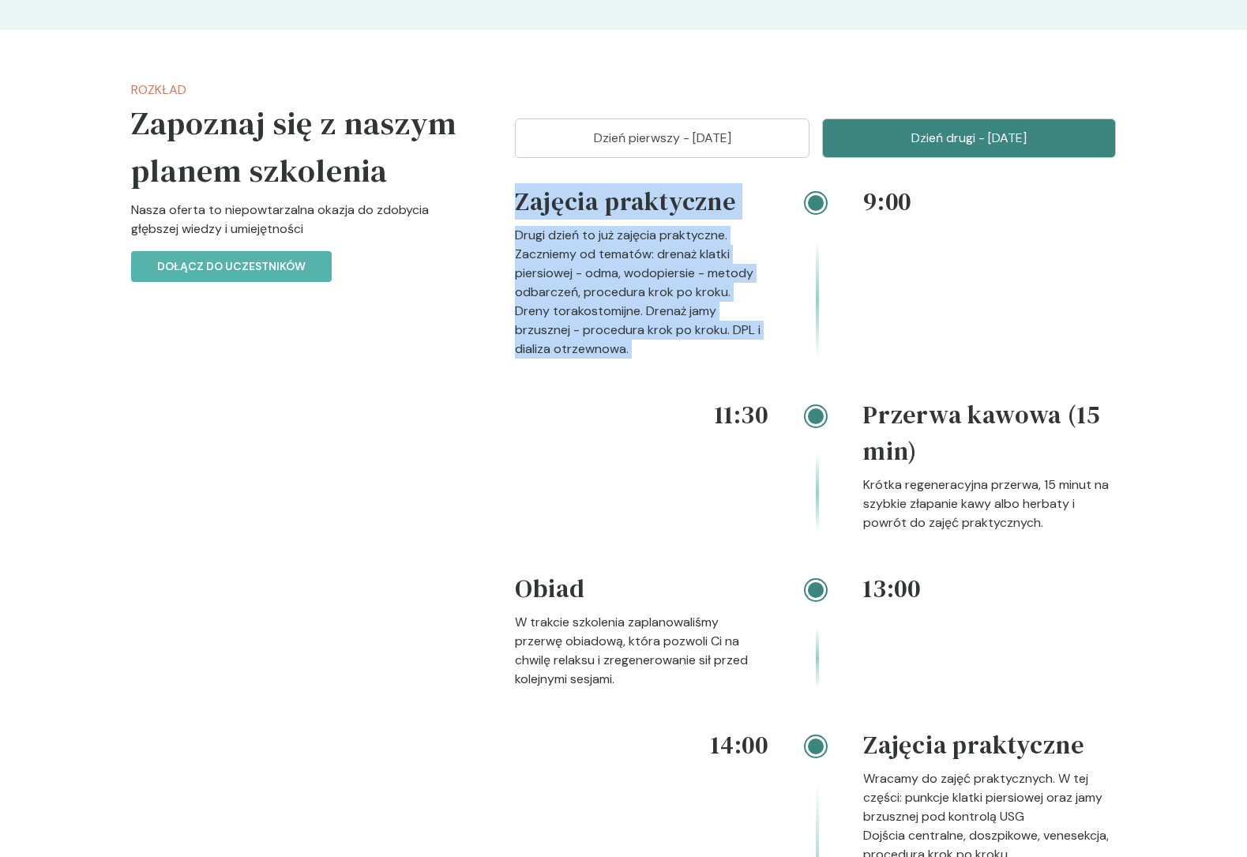
drag, startPoint x: 562, startPoint y: 204, endPoint x: 589, endPoint y: 348, distance: 146.4
click at [589, 347] on div "Zajęcia praktyczne Drugi dzień to już zajęcia praktyczne. Zaczniemy od tematów:…" at bounding box center [642, 270] width 254 height 175
click at [589, 348] on p "Drugi dzień to już zajęcia praktyczne. Zaczniemy od tematów: drenaż klatki pier…" at bounding box center [642, 292] width 254 height 133
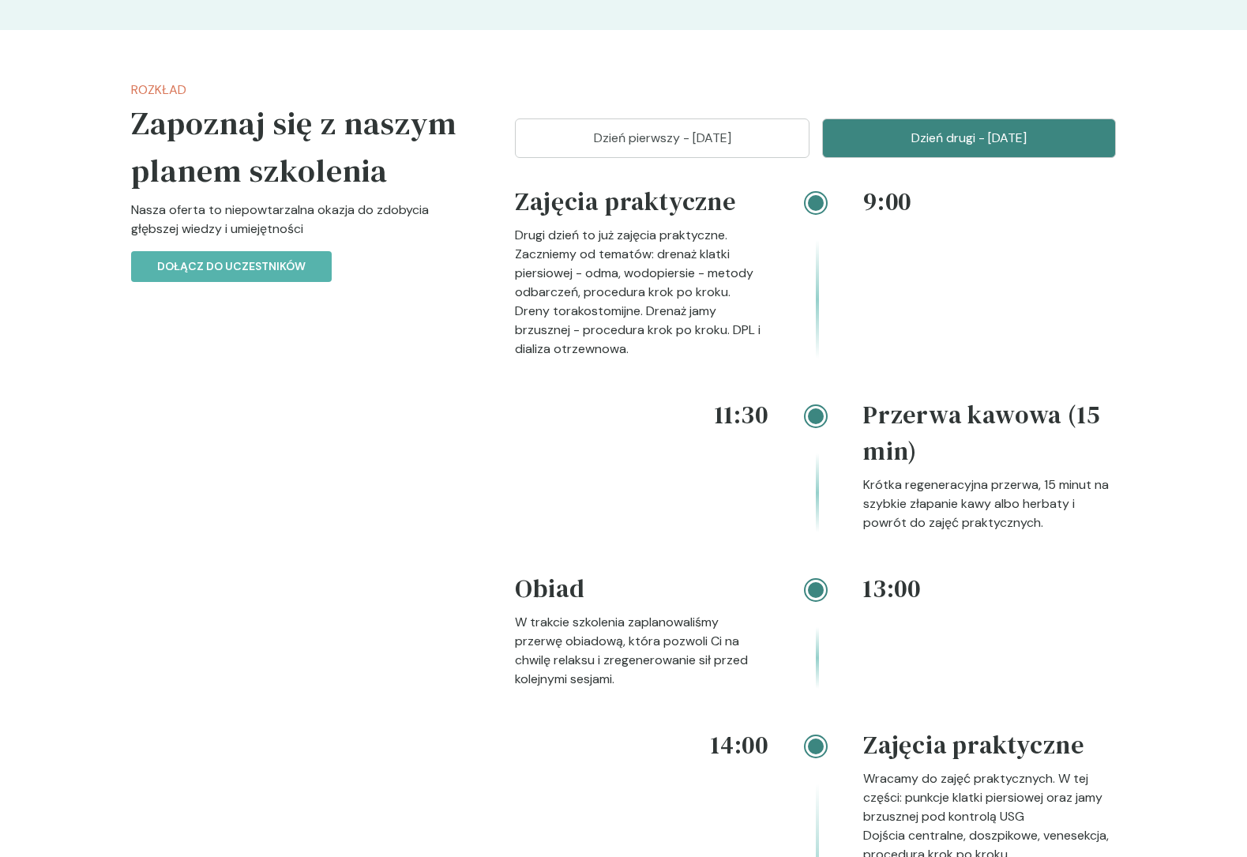
click at [586, 348] on p "Drugi dzień to już zajęcia praktyczne. Zaczniemy od tematów: drenaż klatki pier…" at bounding box center [642, 292] width 254 height 133
click at [591, 347] on p "Drugi dzień to już zajęcia praktyczne. Zaczniemy od tematów: drenaż klatki pier…" at bounding box center [642, 292] width 254 height 133
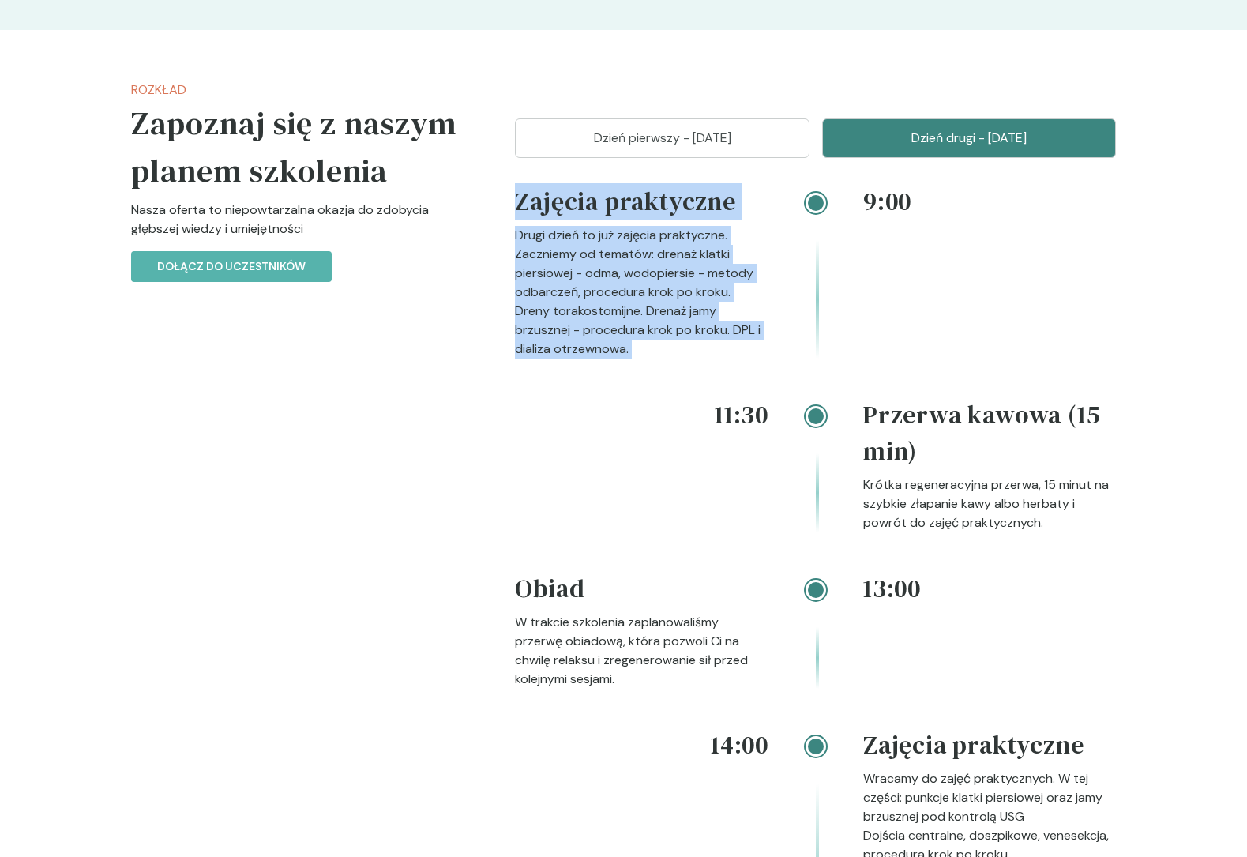
drag, startPoint x: 591, startPoint y: 347, endPoint x: 569, endPoint y: 207, distance: 141.4
click at [569, 207] on div "Zajęcia praktyczne Drugi dzień to już zajęcia praktyczne. Zaczniemy od tematów:…" at bounding box center [642, 270] width 254 height 175
click at [569, 207] on h4 "Zajęcia praktyczne" at bounding box center [642, 204] width 254 height 43
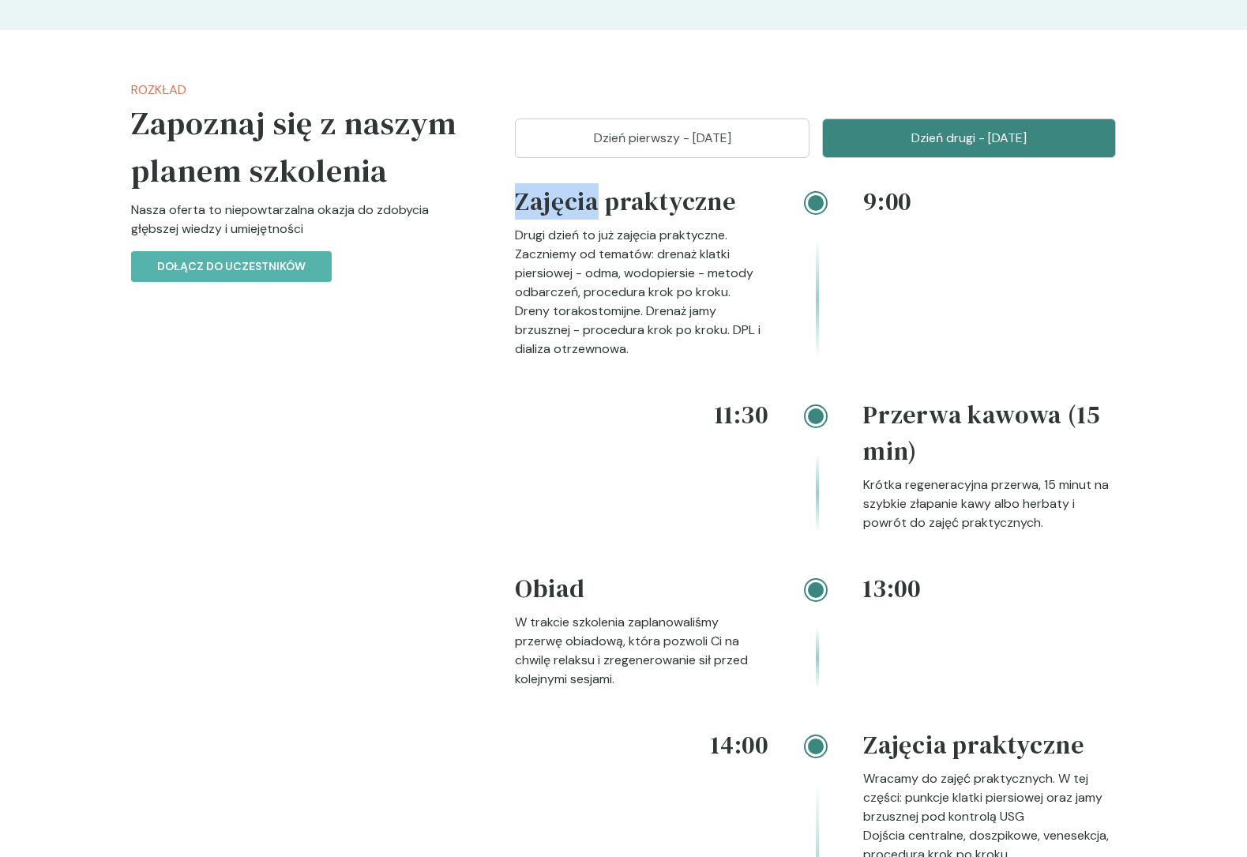
click at [569, 207] on h4 "Zajęcia praktyczne" at bounding box center [642, 204] width 254 height 43
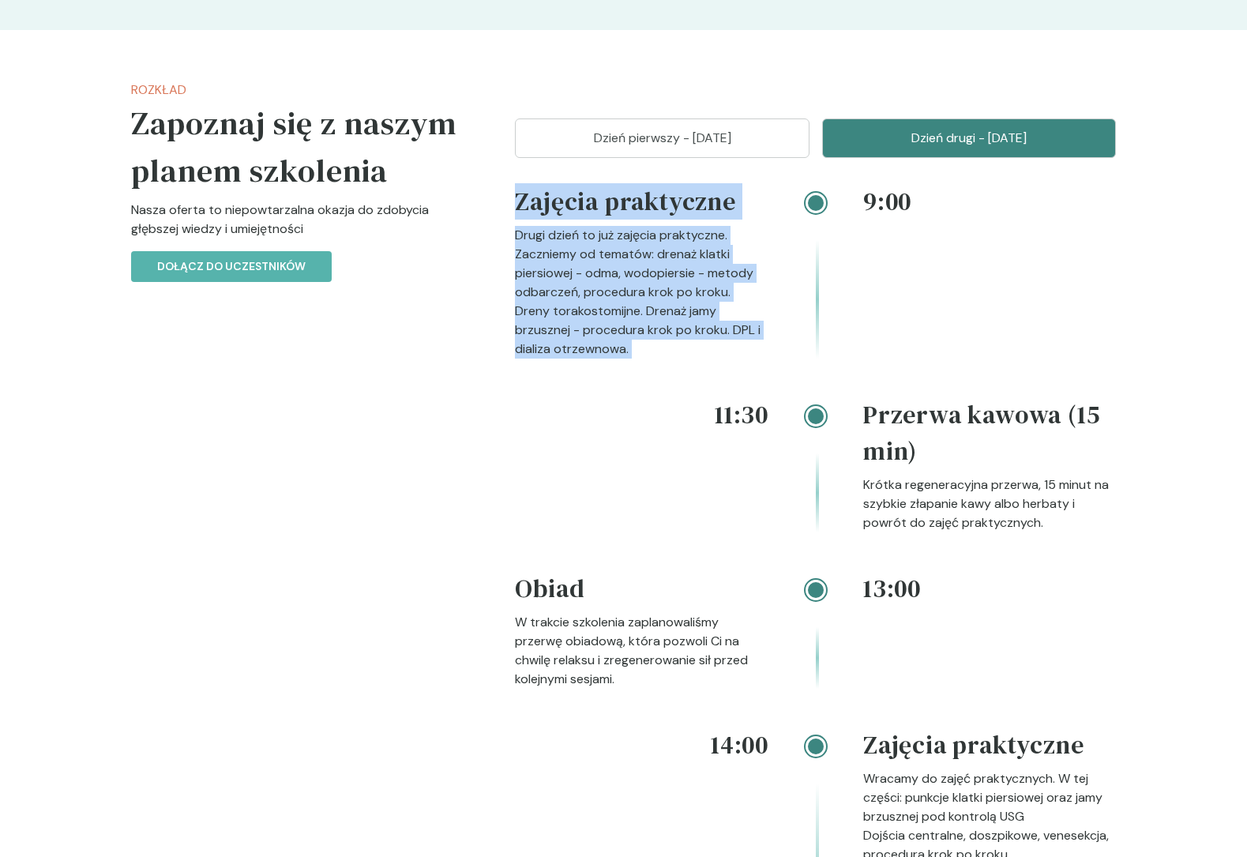
drag, startPoint x: 569, startPoint y: 207, endPoint x: 571, endPoint y: 355, distance: 147.7
click at [571, 355] on div "Zajęcia praktyczne Drugi dzień to już zajęcia praktyczne. Zaczniemy od tematów:…" at bounding box center [642, 270] width 254 height 175
click at [571, 355] on p "Drugi dzień to już zajęcia praktyczne. Zaczniemy od tematów: drenaż klatki pier…" at bounding box center [642, 292] width 254 height 133
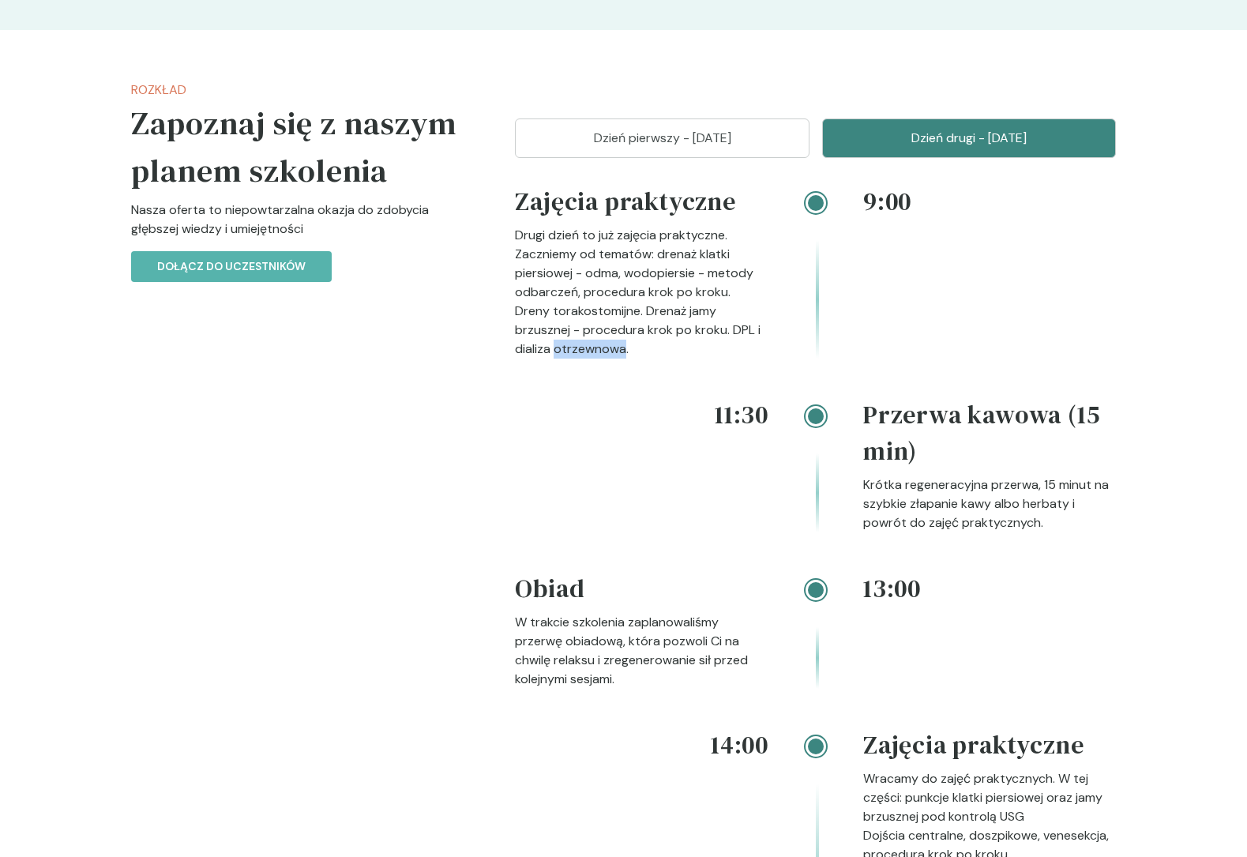
click at [571, 355] on p "Drugi dzień to już zajęcia praktyczne. Zaczniemy od tematów: drenaż klatki pier…" at bounding box center [642, 292] width 254 height 133
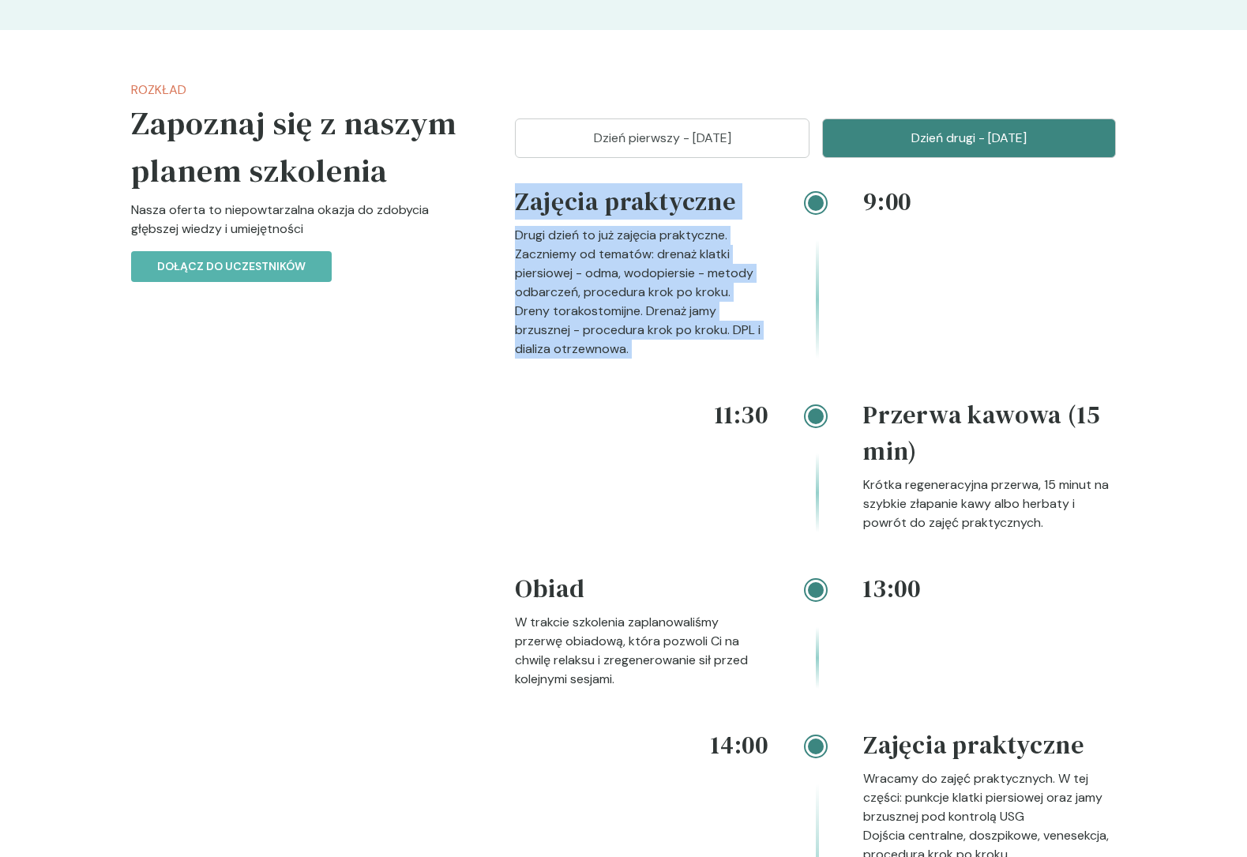
drag, startPoint x: 571, startPoint y: 355, endPoint x: 593, endPoint y: 221, distance: 135.3
click at [593, 221] on div "Zajęcia praktyczne Drugi dzień to już zajęcia praktyczne. Zaczniemy od tematów:…" at bounding box center [642, 270] width 254 height 175
click at [593, 221] on h4 "Zajęcia praktyczne" at bounding box center [642, 204] width 254 height 43
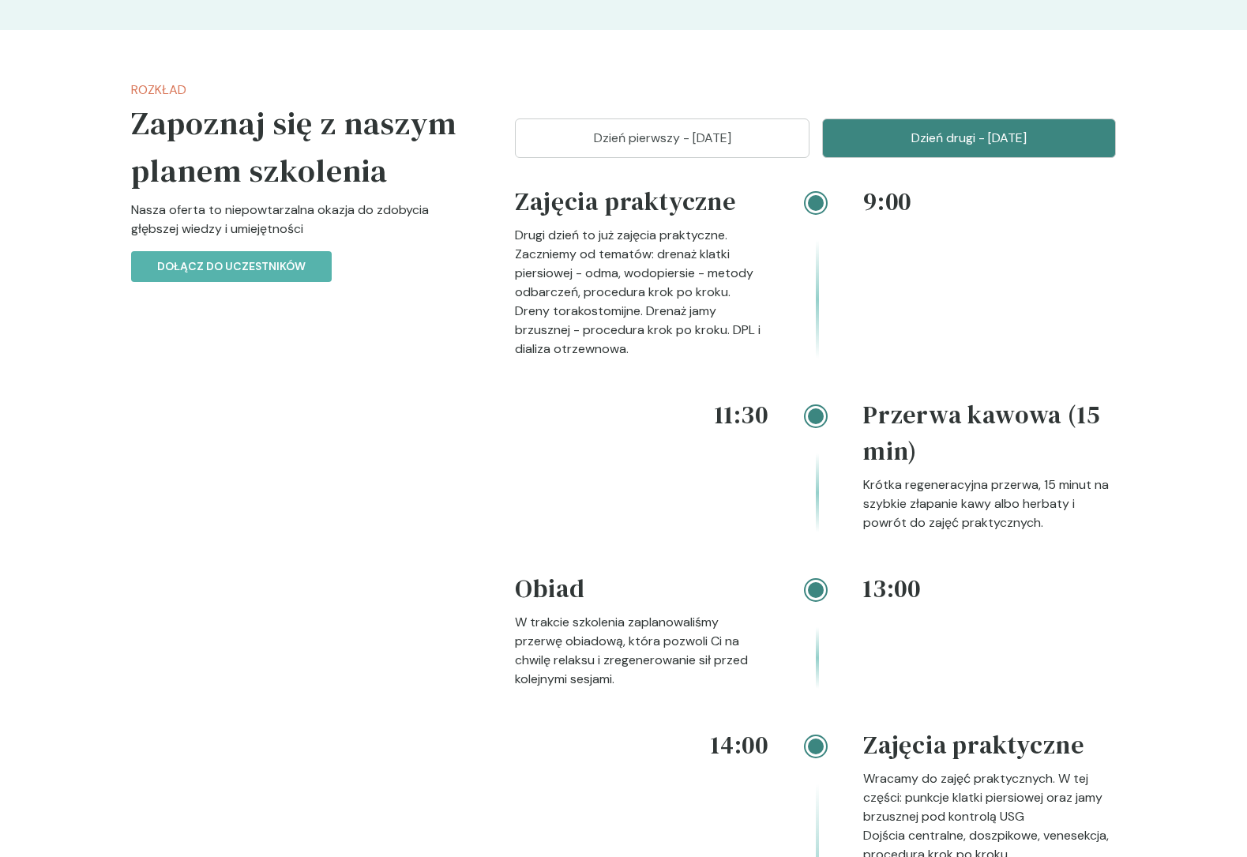
click at [593, 221] on h4 "Zajęcia praktyczne" at bounding box center [642, 204] width 254 height 43
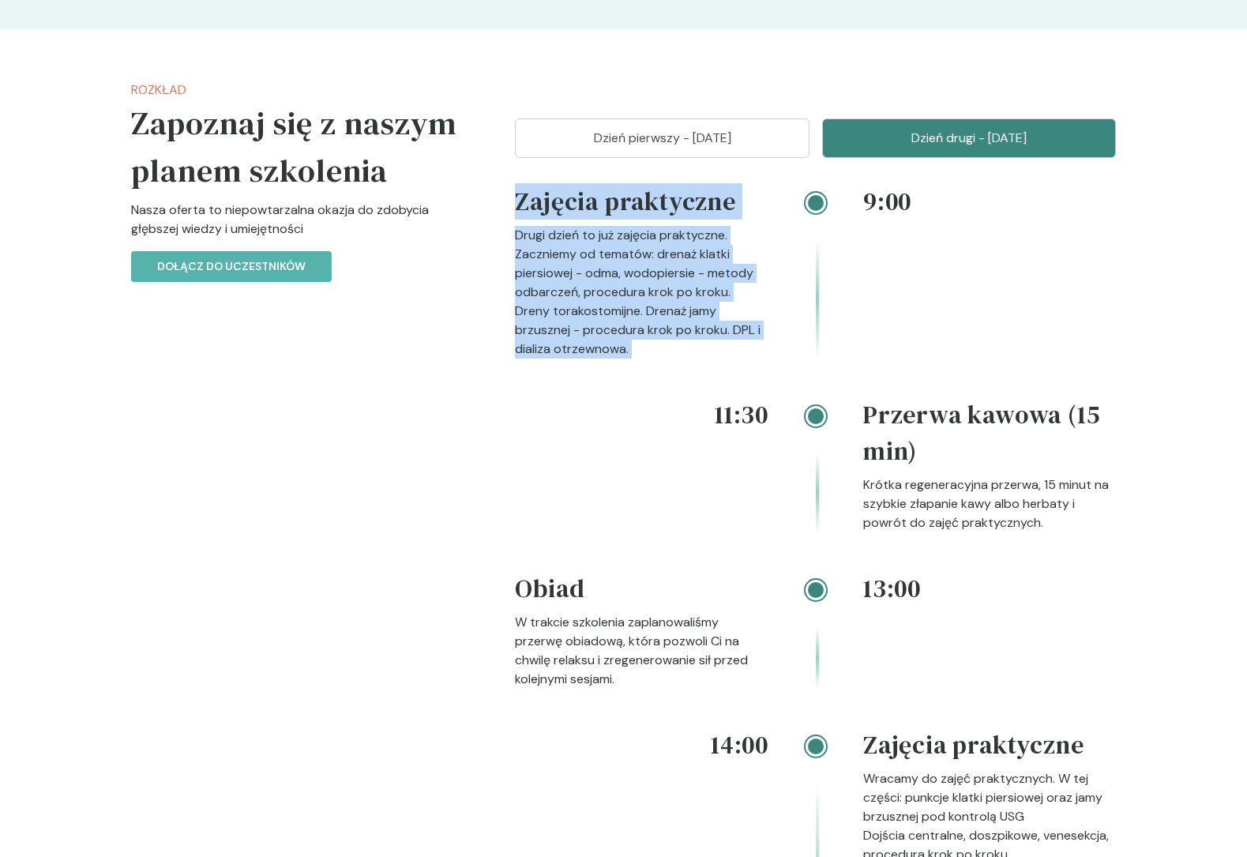
drag, startPoint x: 593, startPoint y: 221, endPoint x: 579, endPoint y: 369, distance: 148.4
click at [578, 367] on div "9:00 Zajęcia praktyczne Drugi dzień to już zajęcia praktyczne. Zaczniemy od tem…" at bounding box center [815, 289] width 601 height 213
click at [579, 369] on div "9:00 Zajęcia praktyczne Drugi dzień to już zajęcia praktyczne. Zaczniemy od tem…" at bounding box center [815, 289] width 601 height 213
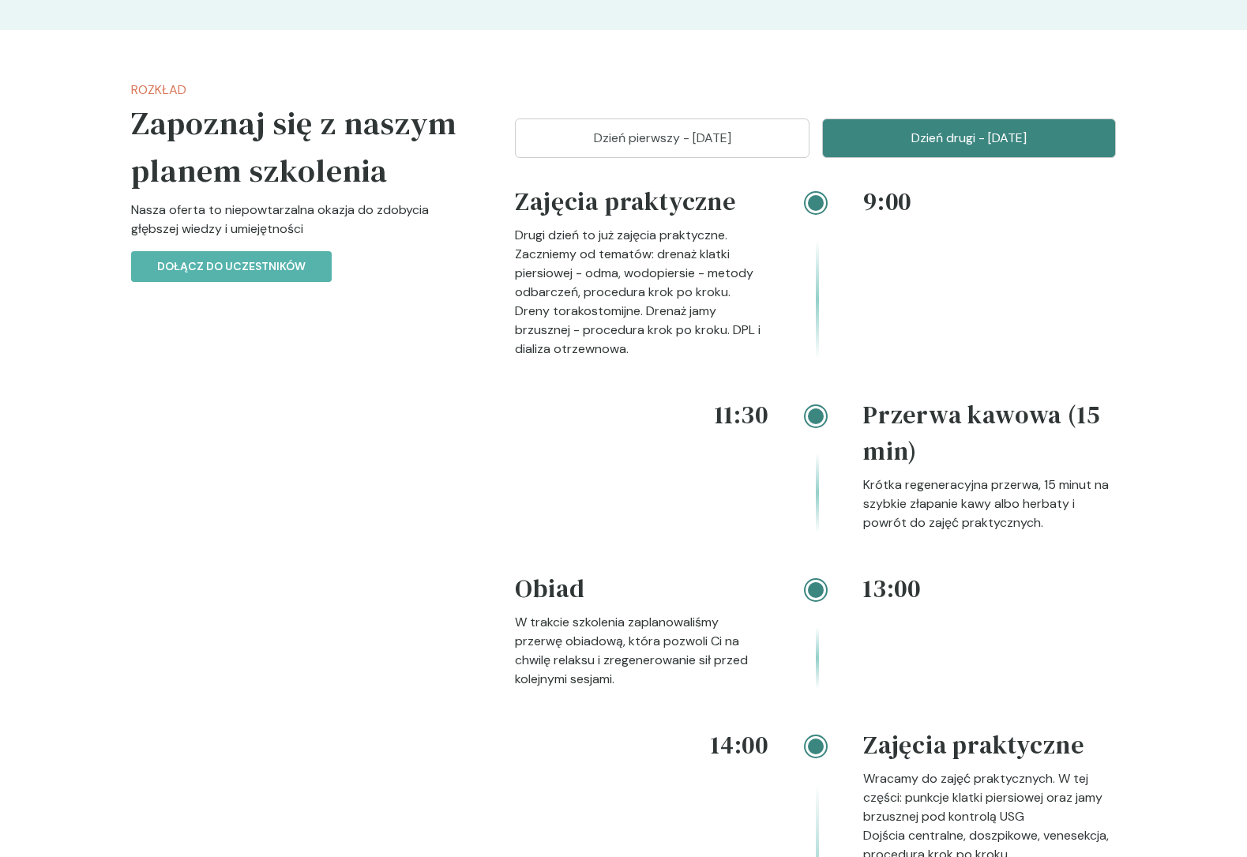
click at [579, 369] on div "9:00 Zajęcia praktyczne Drugi dzień to już zajęcia praktyczne. Zaczniemy od tem…" at bounding box center [815, 289] width 601 height 213
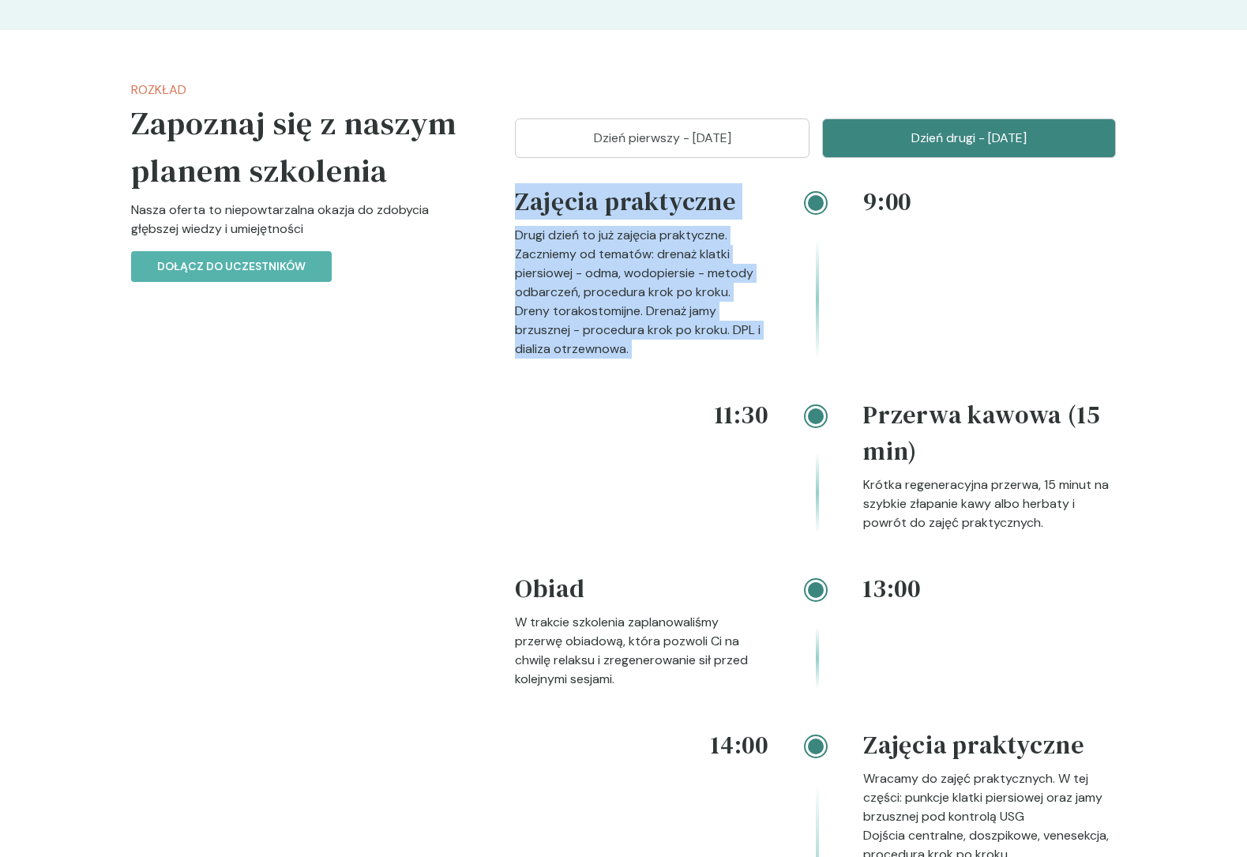
drag, startPoint x: 579, startPoint y: 369, endPoint x: 659, endPoint y: 206, distance: 181.2
click at [658, 207] on div "9:00 Zajęcia praktyczne Drugi dzień to już zajęcia praktyczne. Zaczniemy od tem…" at bounding box center [815, 289] width 601 height 213
click at [659, 206] on h4 "Zajęcia praktyczne" at bounding box center [642, 204] width 254 height 43
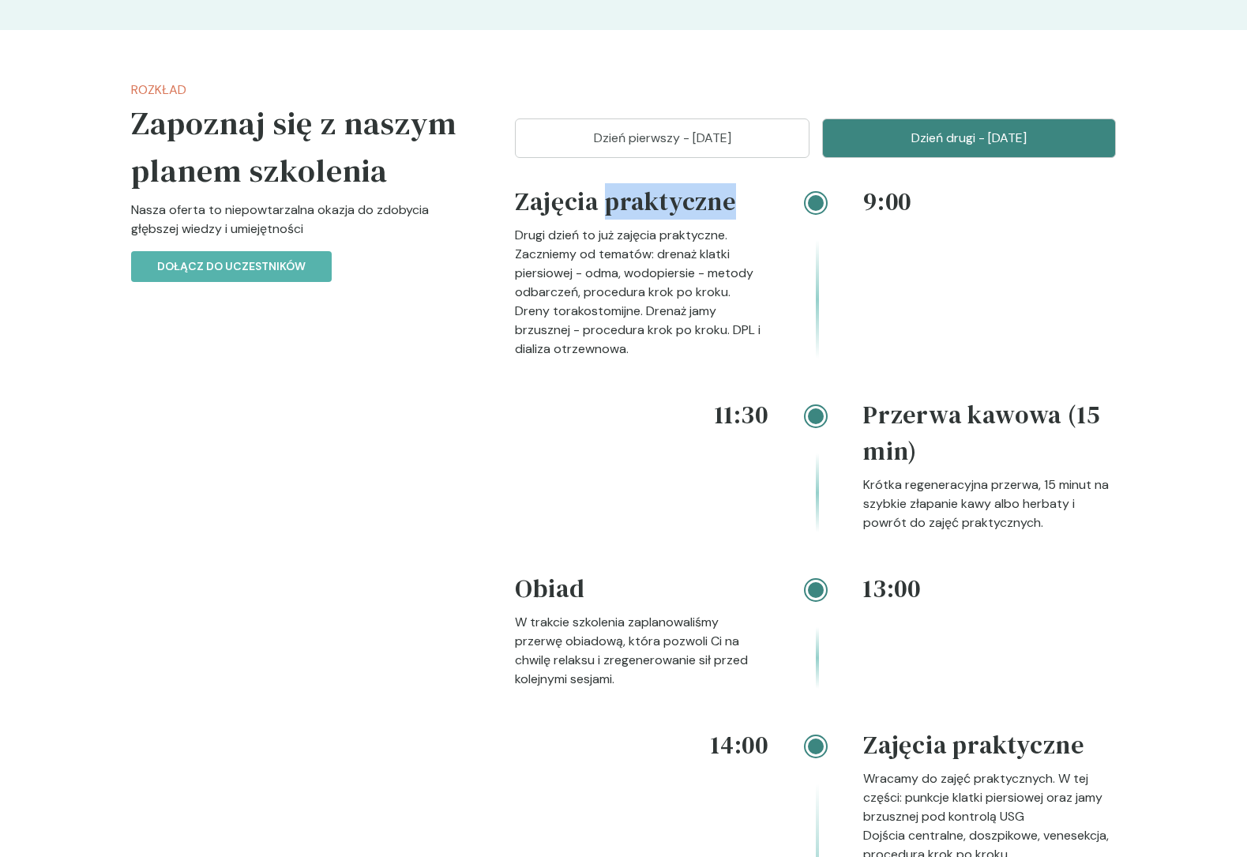
click at [659, 206] on h4 "Zajęcia praktyczne" at bounding box center [642, 204] width 254 height 43
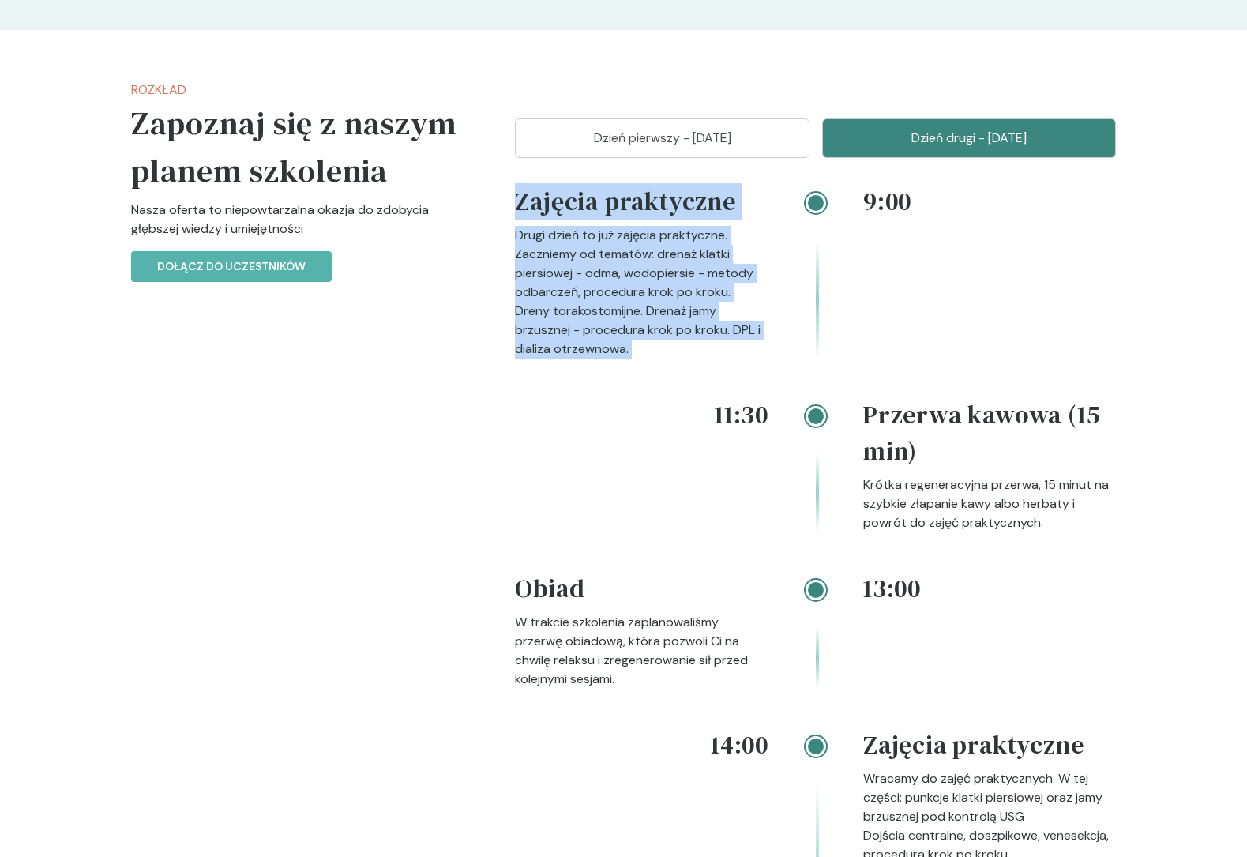
drag, startPoint x: 659, startPoint y: 206, endPoint x: 595, endPoint y: 296, distance: 110.5
click at [595, 295] on div "Zajęcia praktyczne Drugi dzień to już zajęcia praktyczne. Zaczniemy od tematów:…" at bounding box center [642, 270] width 254 height 175
click at [595, 296] on p "Drugi dzień to już zajęcia praktyczne. Zaczniemy od tematów: drenaż klatki pier…" at bounding box center [642, 292] width 254 height 133
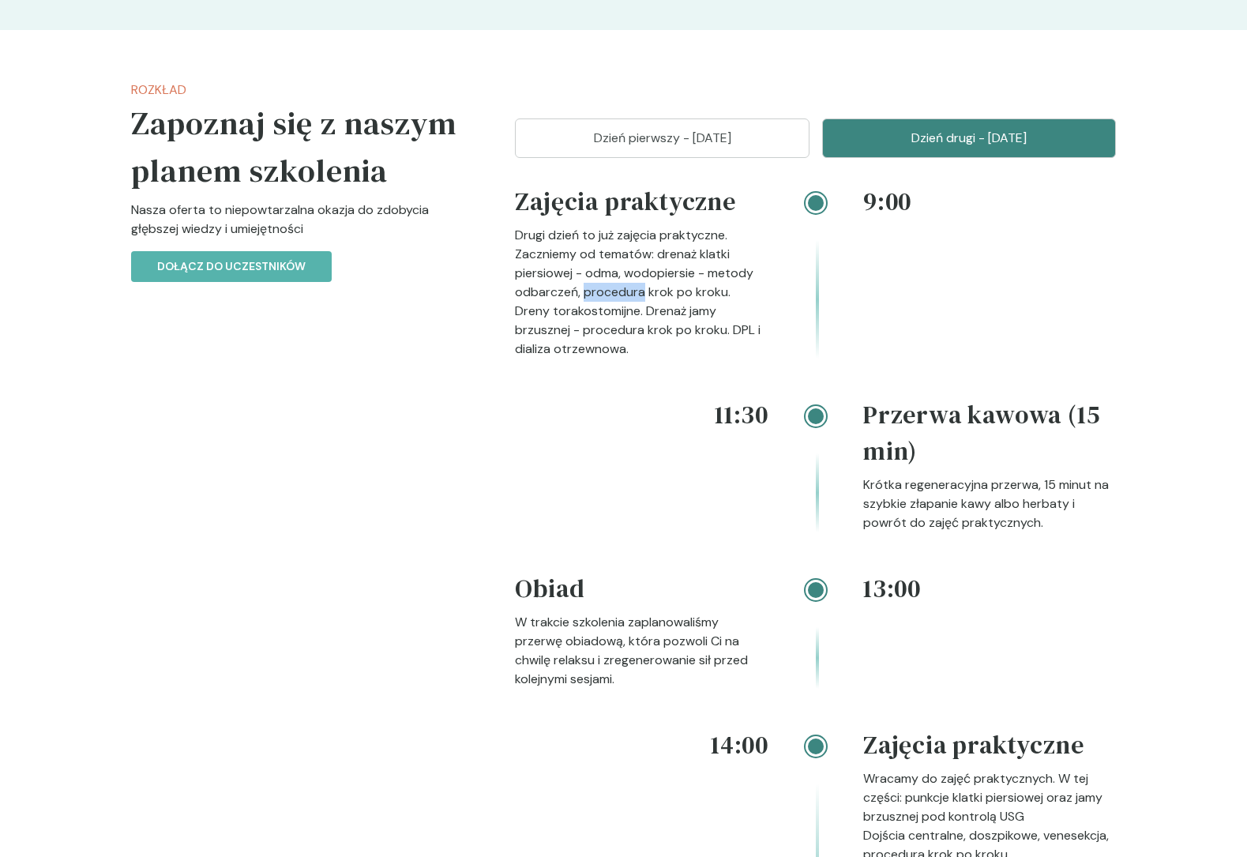
click at [595, 296] on p "Drugi dzień to już zajęcia praktyczne. Zaczniemy od tematów: drenaż klatki pier…" at bounding box center [642, 292] width 254 height 133
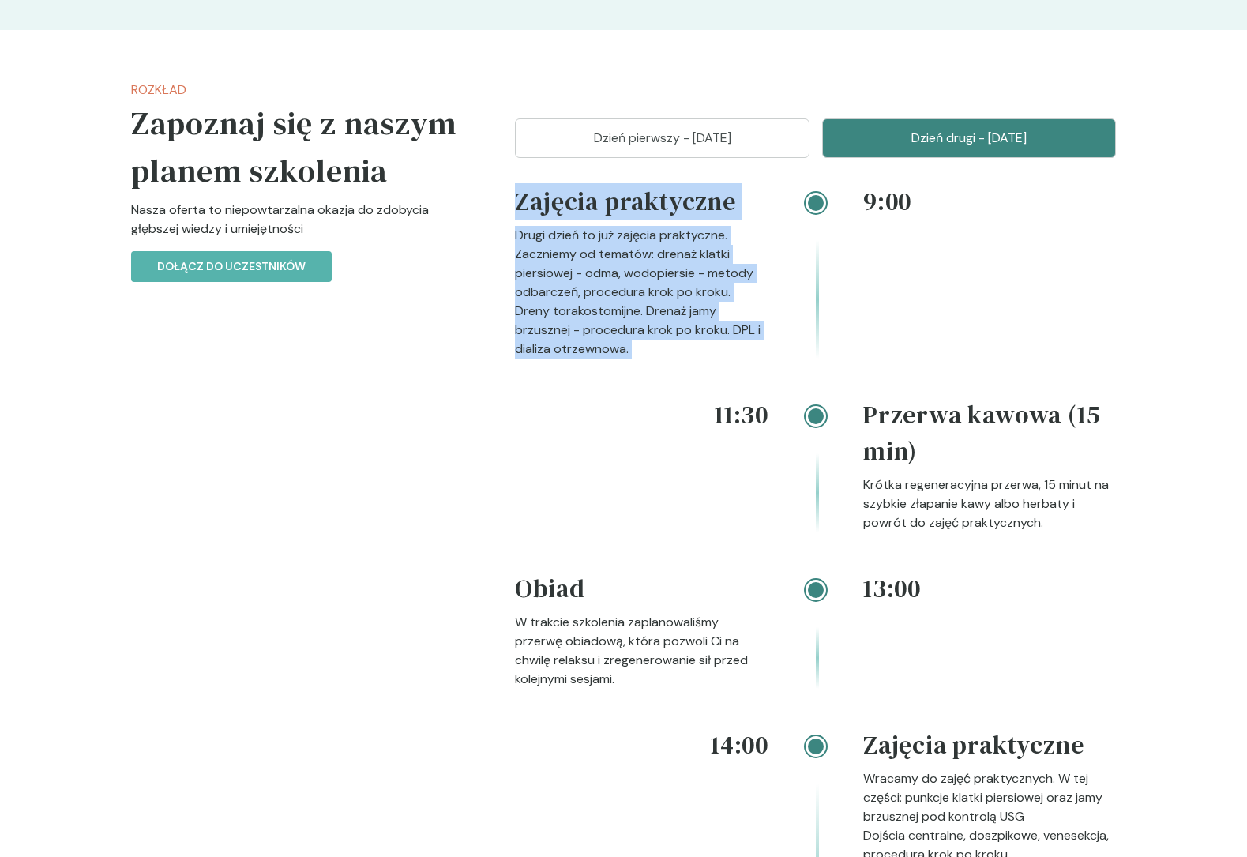
drag, startPoint x: 595, startPoint y: 296, endPoint x: 661, endPoint y: 196, distance: 120.3
click at [661, 196] on div "Zajęcia praktyczne Drugi dzień to już zajęcia praktyczne. Zaczniemy od tematów:…" at bounding box center [642, 270] width 254 height 175
click at [661, 196] on h4 "Zajęcia praktyczne" at bounding box center [642, 204] width 254 height 43
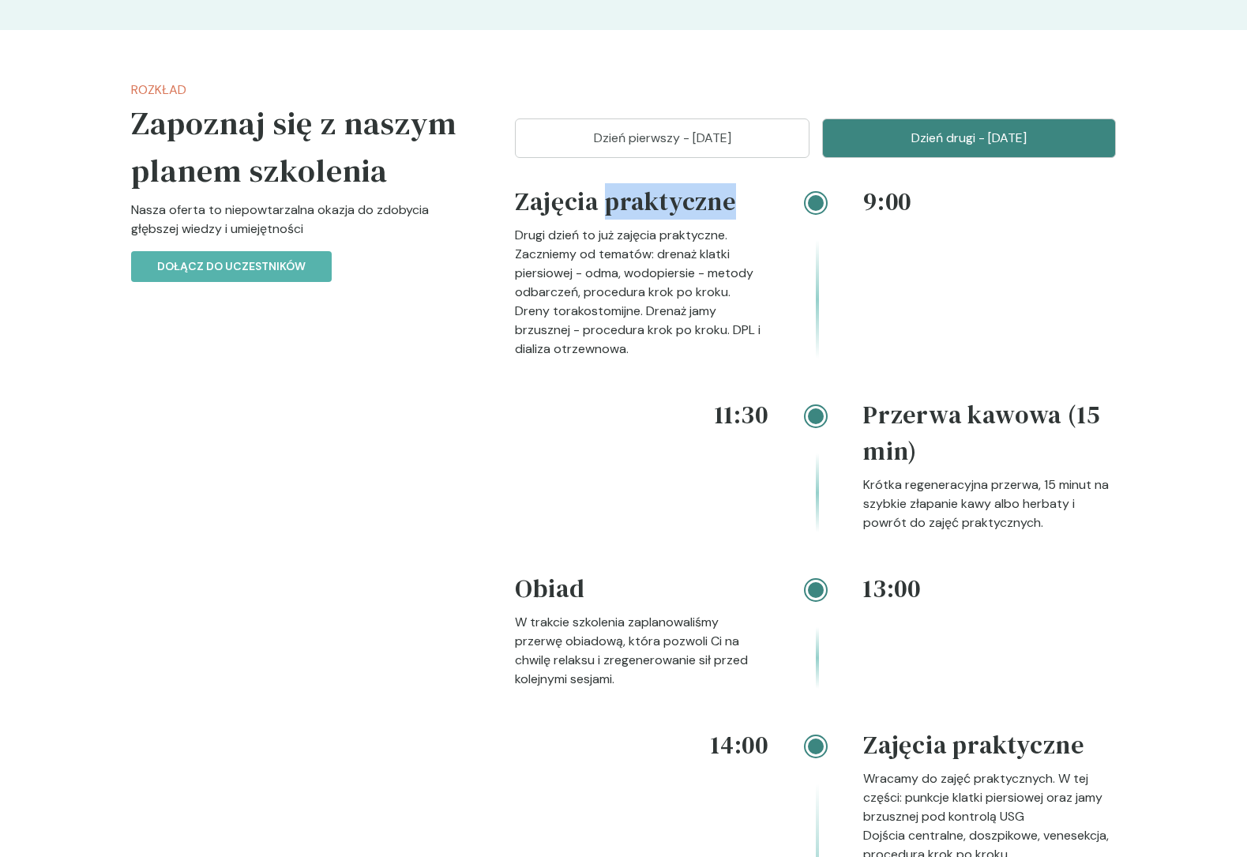
click at [661, 196] on h4 "Zajęcia praktyczne" at bounding box center [642, 204] width 254 height 43
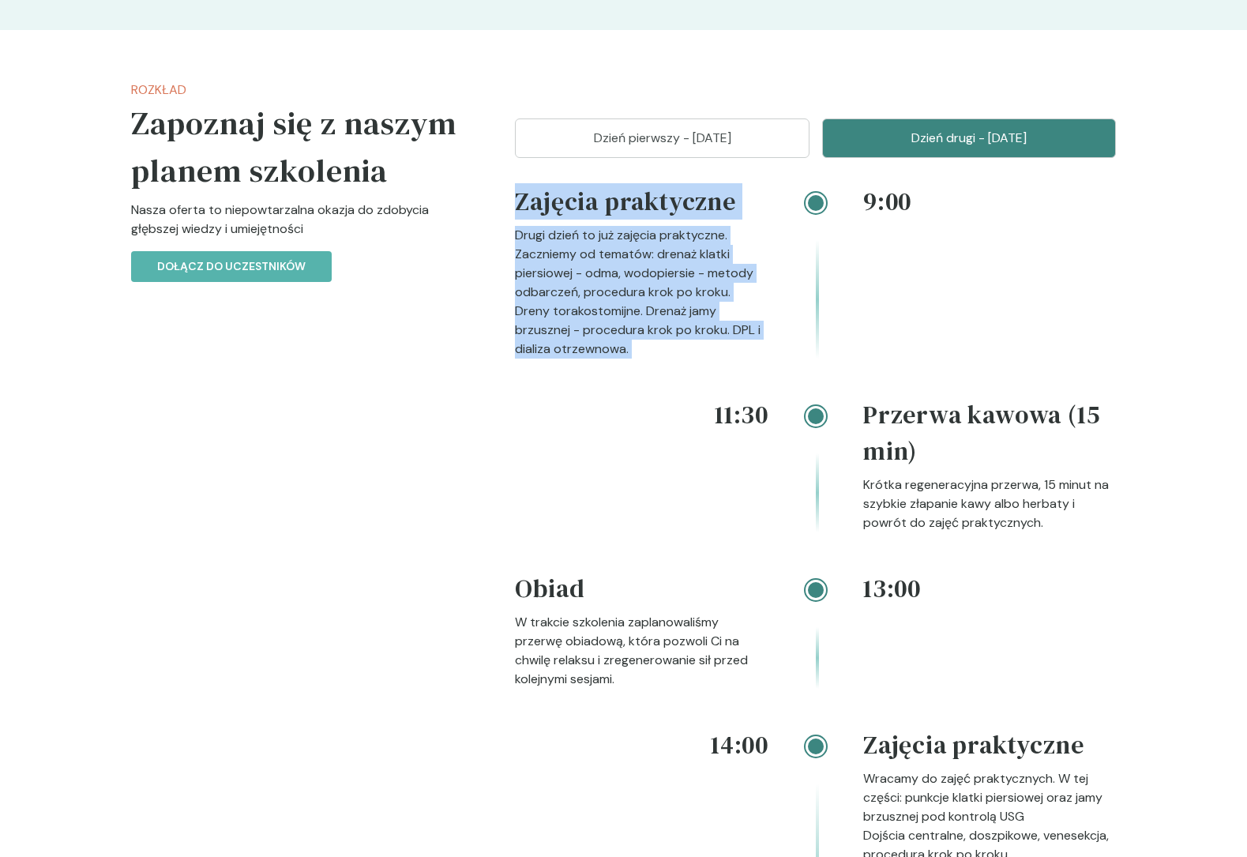
drag, startPoint x: 661, startPoint y: 196, endPoint x: 604, endPoint y: 280, distance: 101.2
click at [604, 280] on div "Zajęcia praktyczne Drugi dzień to już zajęcia praktyczne. Zaczniemy od tematów:…" at bounding box center [642, 270] width 254 height 175
click at [604, 280] on p "Drugi dzień to już zajęcia praktyczne. Zaczniemy od tematów: drenaż klatki pier…" at bounding box center [642, 292] width 254 height 133
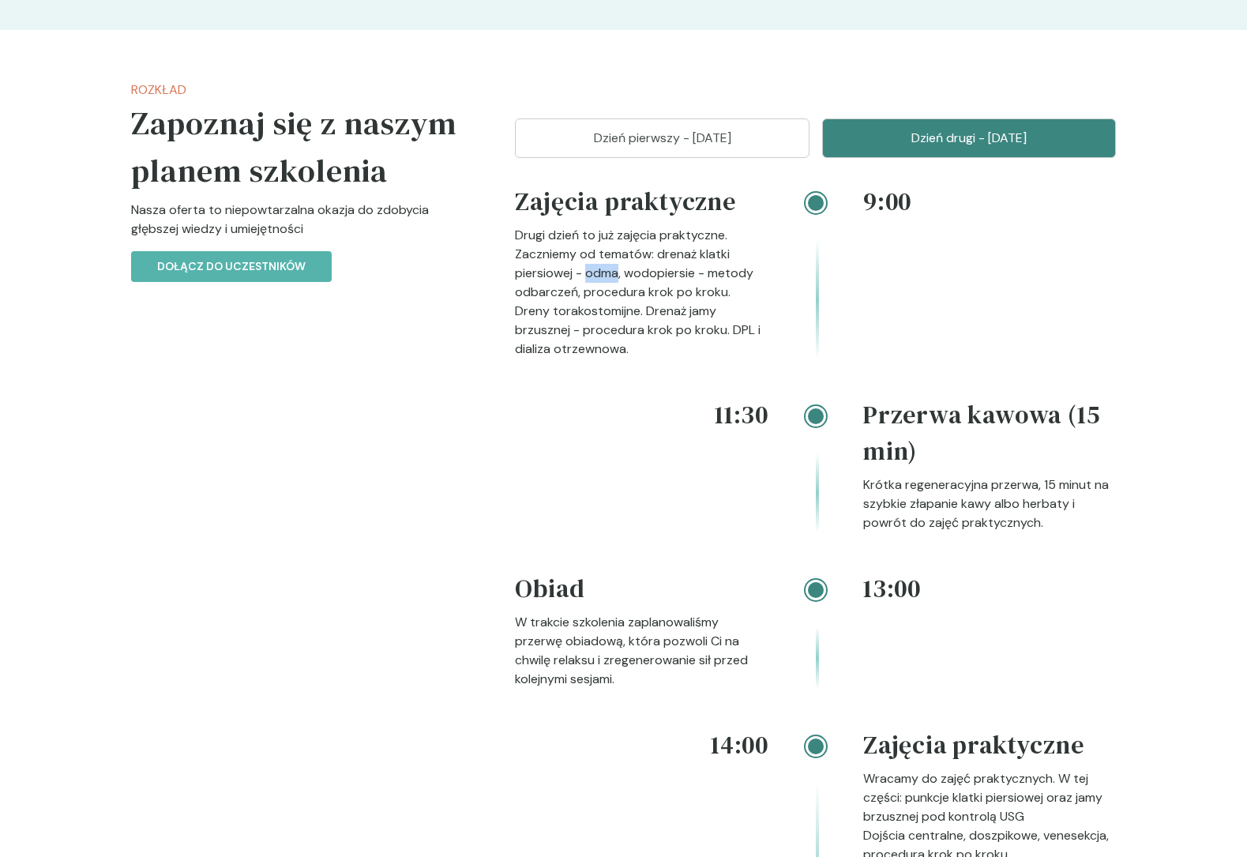
click at [604, 280] on p "Drugi dzień to już zajęcia praktyczne. Zaczniemy od tematów: drenaż klatki pier…" at bounding box center [642, 292] width 254 height 133
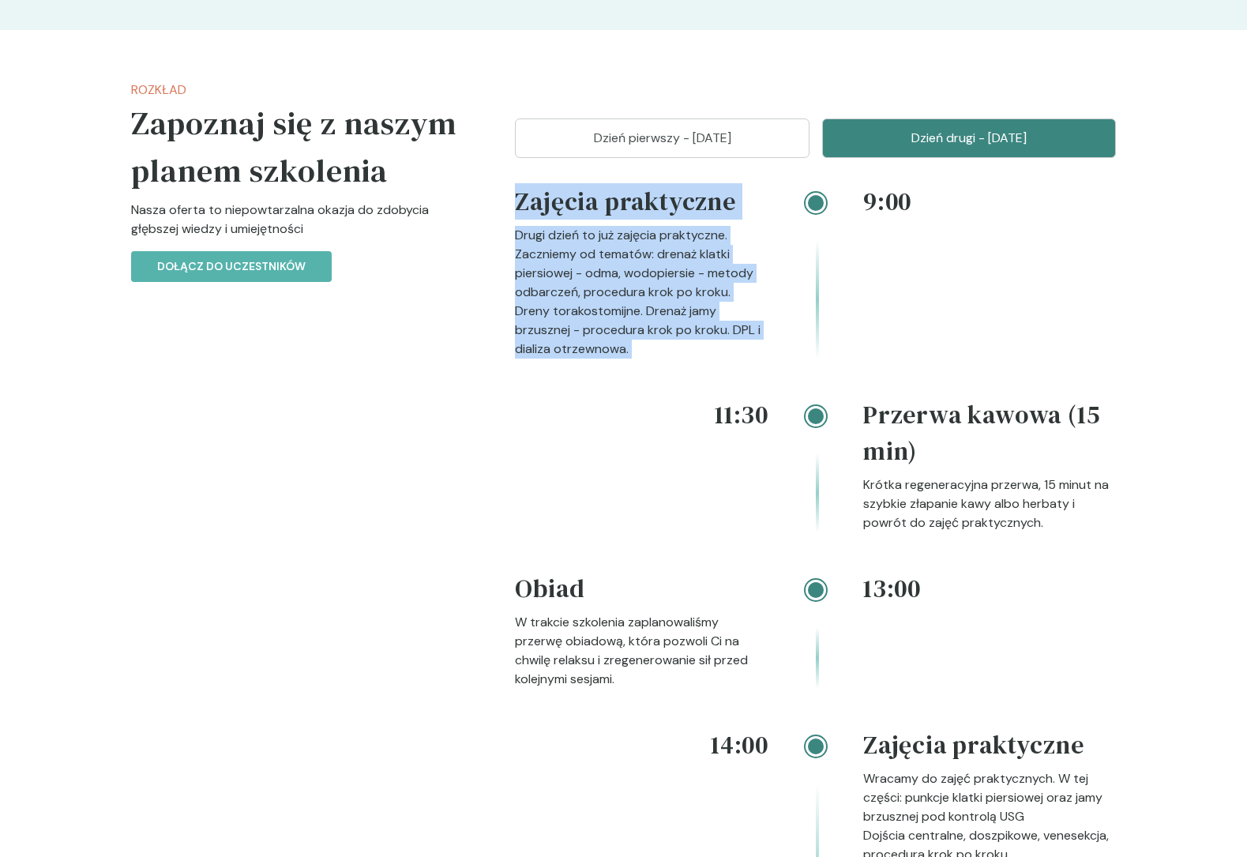
drag, startPoint x: 604, startPoint y: 280, endPoint x: 670, endPoint y: 211, distance: 95.0
click at [669, 212] on div "Zajęcia praktyczne Drugi dzień to już zajęcia praktyczne. Zaczniemy od tematów:…" at bounding box center [642, 270] width 254 height 175
click at [670, 211] on h4 "Zajęcia praktyczne" at bounding box center [642, 204] width 254 height 43
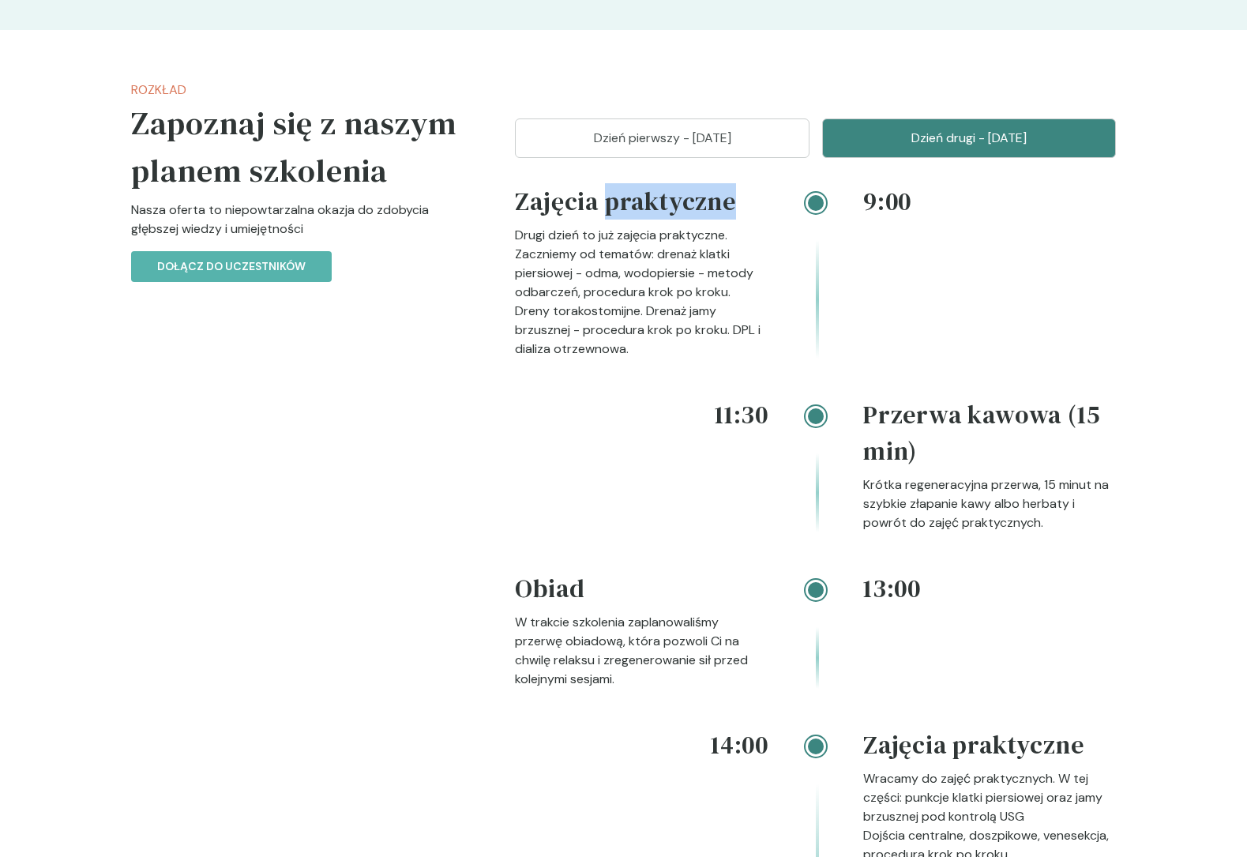
click at [670, 211] on h4 "Zajęcia praktyczne" at bounding box center [642, 204] width 254 height 43
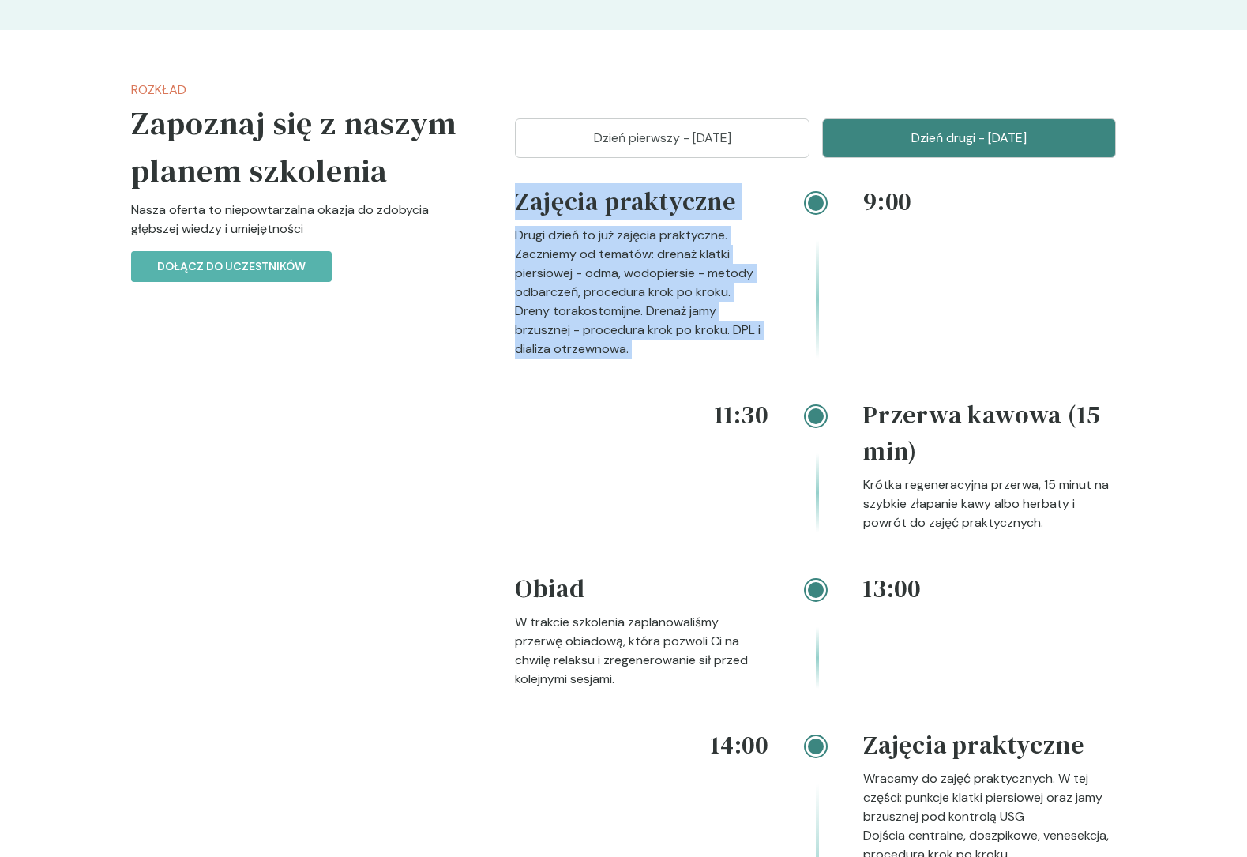
drag, startPoint x: 670, startPoint y: 211, endPoint x: 626, endPoint y: 265, distance: 70.2
click at [627, 263] on div "Zajęcia praktyczne Drugi dzień to już zajęcia praktyczne. Zaczniemy od tematów:…" at bounding box center [642, 270] width 254 height 175
click at [626, 265] on p "Drugi dzień to już zajęcia praktyczne. Zaczniemy od tematów: drenaż klatki pier…" at bounding box center [642, 292] width 254 height 133
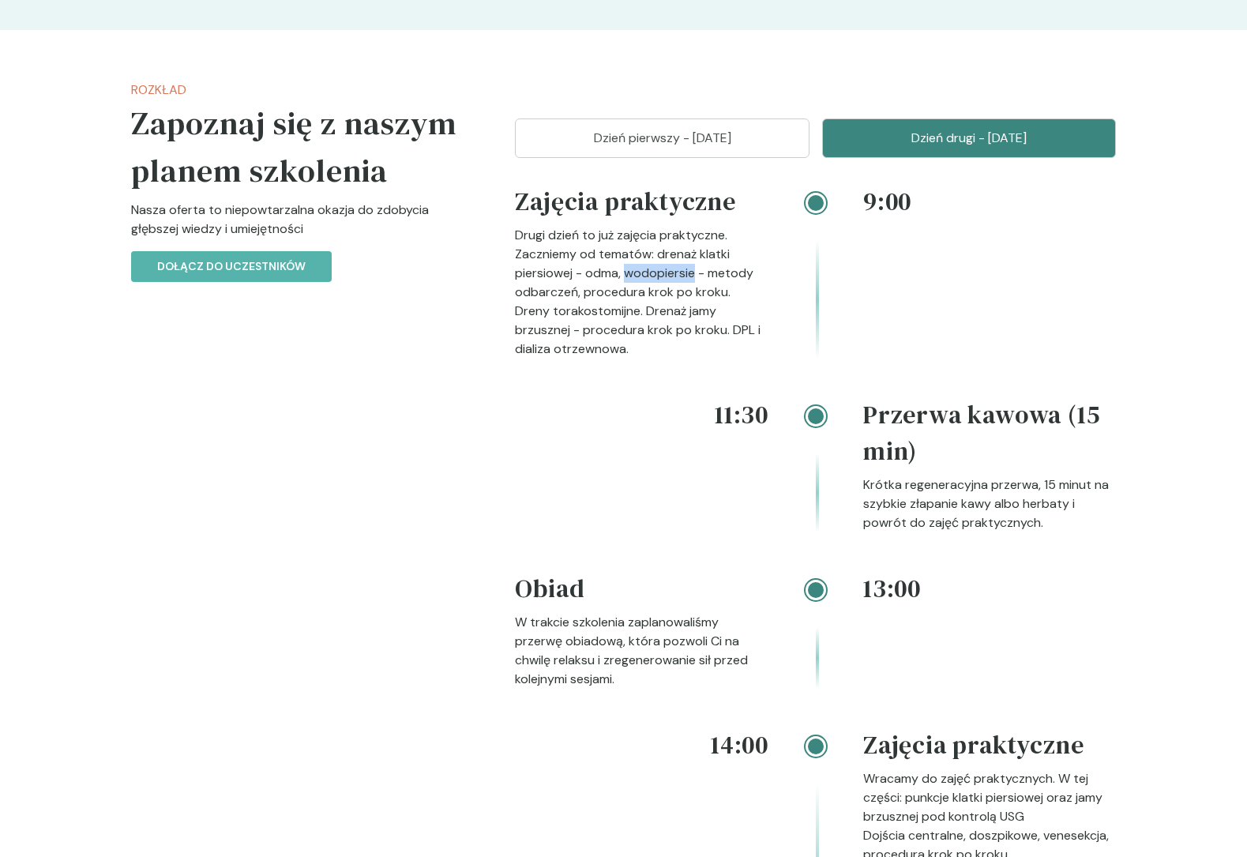
click at [626, 265] on p "Drugi dzień to już zajęcia praktyczne. Zaczniemy od tematów: drenaż klatki pier…" at bounding box center [642, 292] width 254 height 133
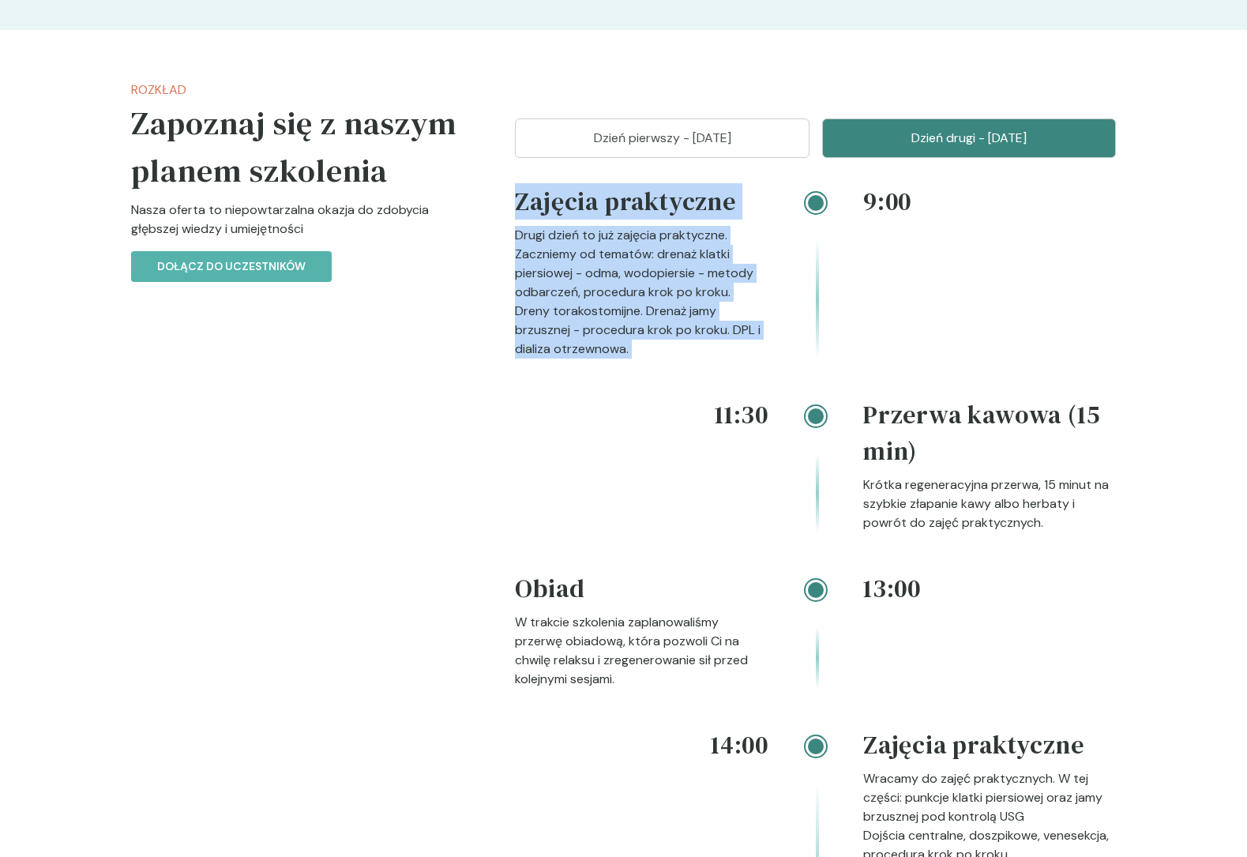
drag, startPoint x: 626, startPoint y: 265, endPoint x: 668, endPoint y: 211, distance: 69.2
click at [668, 211] on div "Zajęcia praktyczne Drugi dzień to już zajęcia praktyczne. Zaczniemy od tematów:…" at bounding box center [642, 270] width 254 height 175
click at [668, 211] on h4 "Zajęcia praktyczne" at bounding box center [642, 204] width 254 height 43
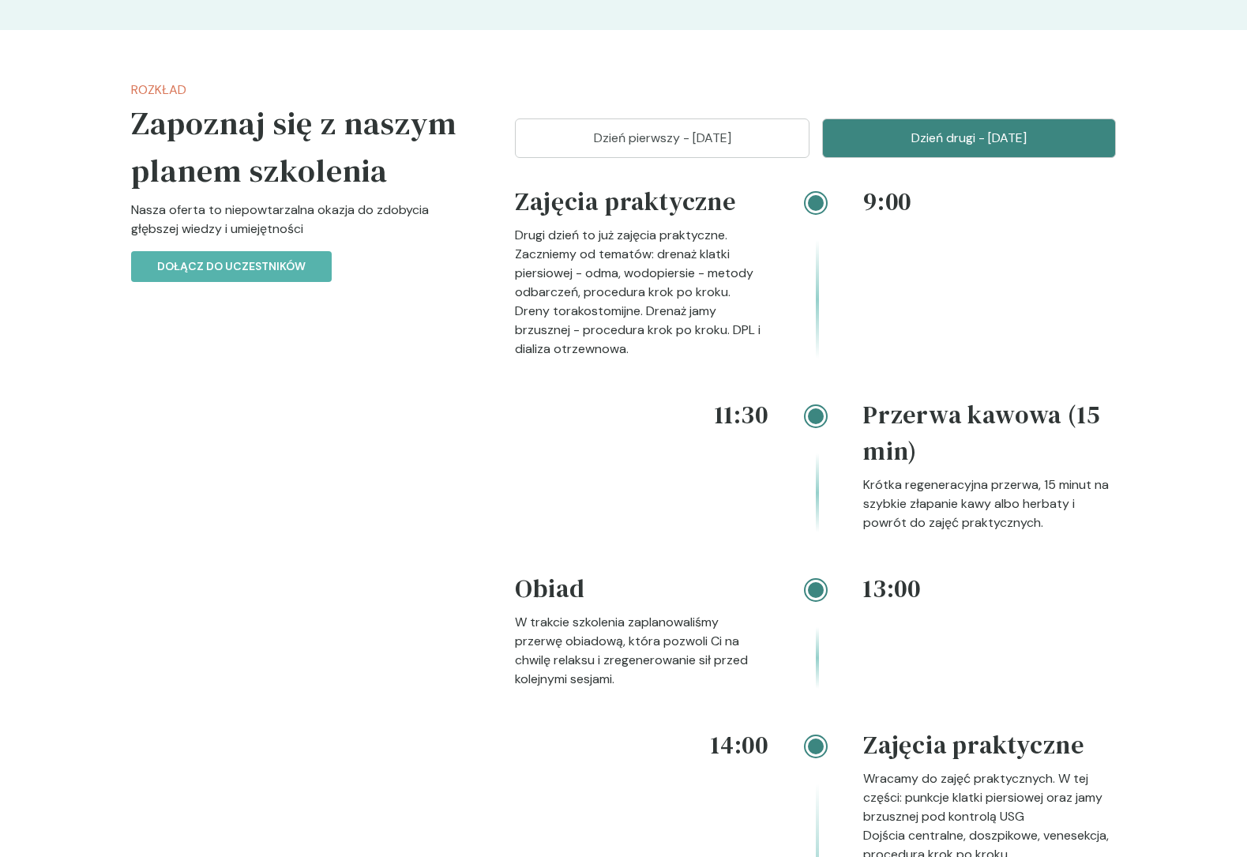
click at [724, 153] on button "Dzień pierwszy - [DATE]" at bounding box center [662, 137] width 295 height 39
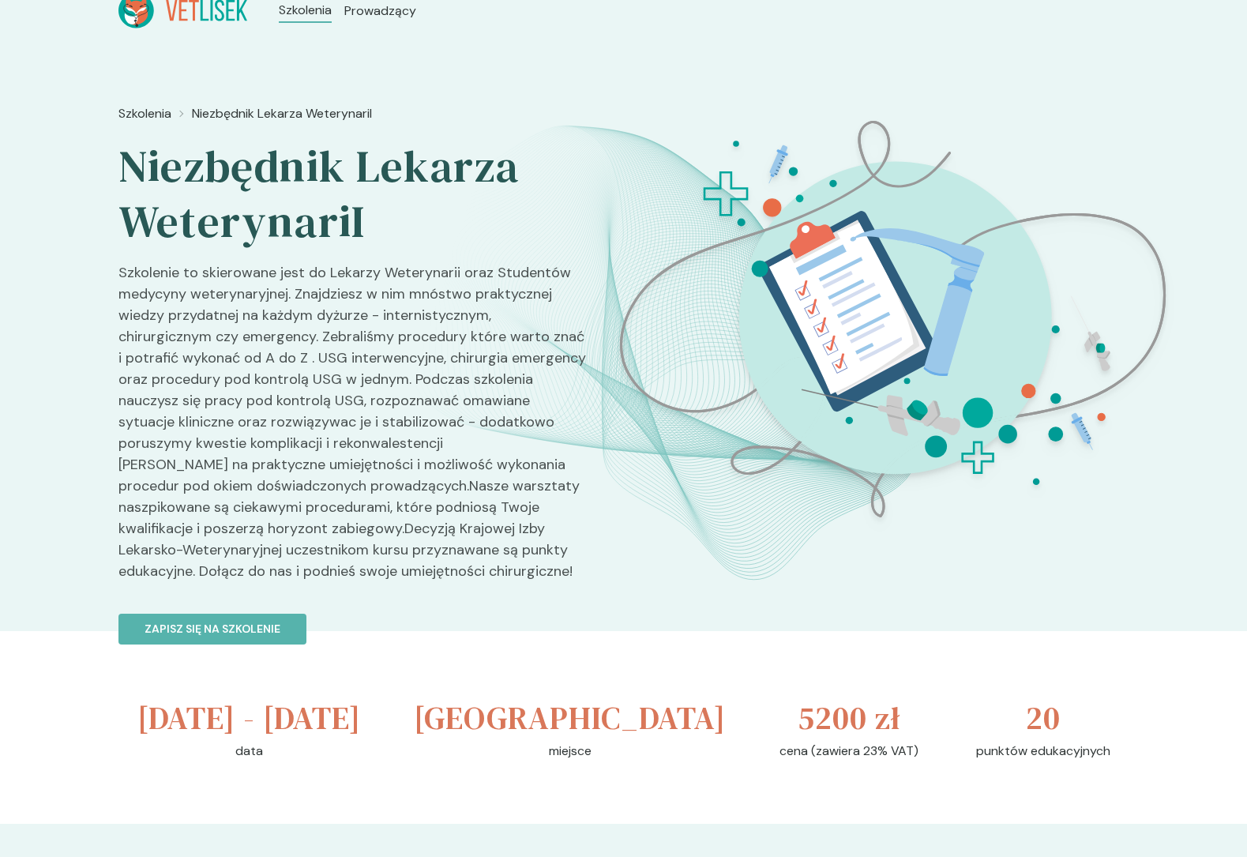
scroll to position [0, 0]
